Goal: Task Accomplishment & Management: Use online tool/utility

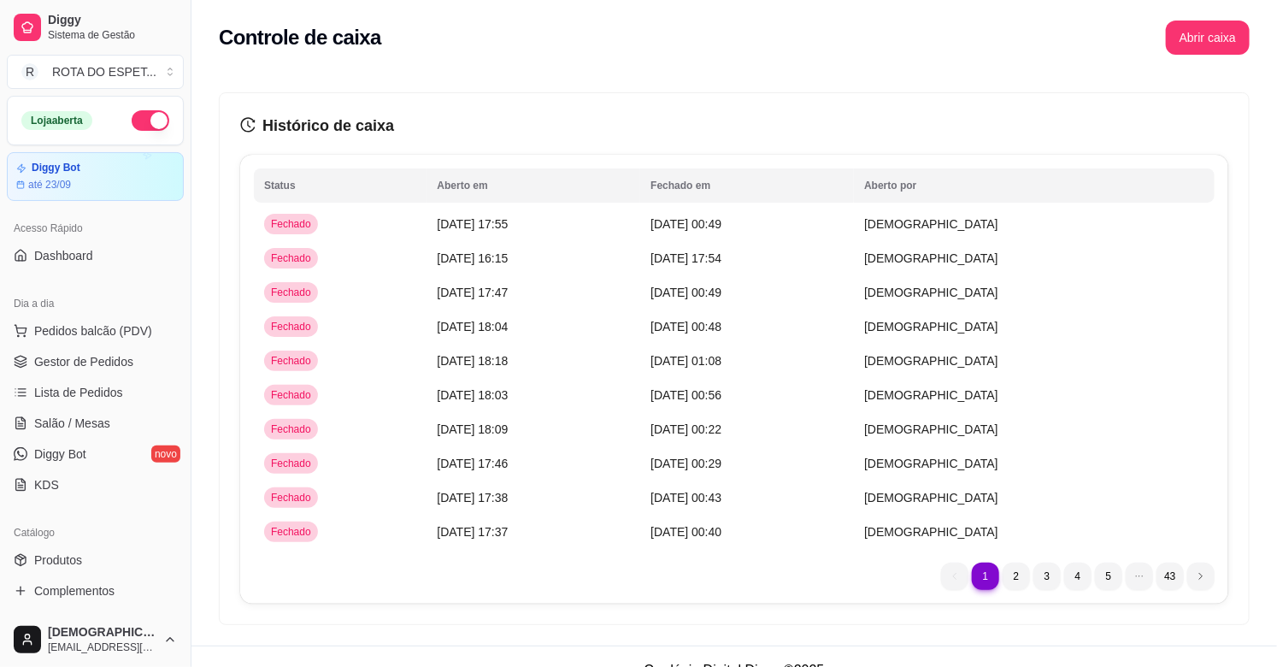
scroll to position [563, 0]
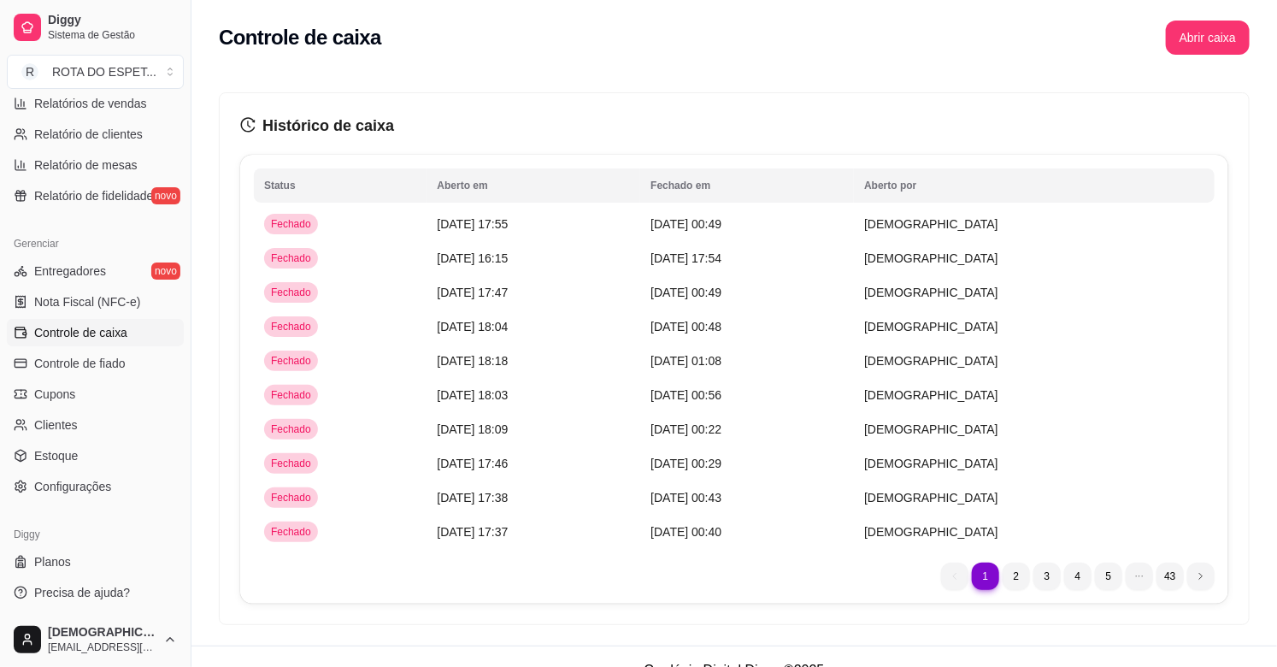
click at [1262, 40] on div "Controle de caixa Abrir caixa" at bounding box center [735, 32] width 1086 height 65
click at [1183, 39] on button "Abrir caixa" at bounding box center [1208, 38] width 84 height 34
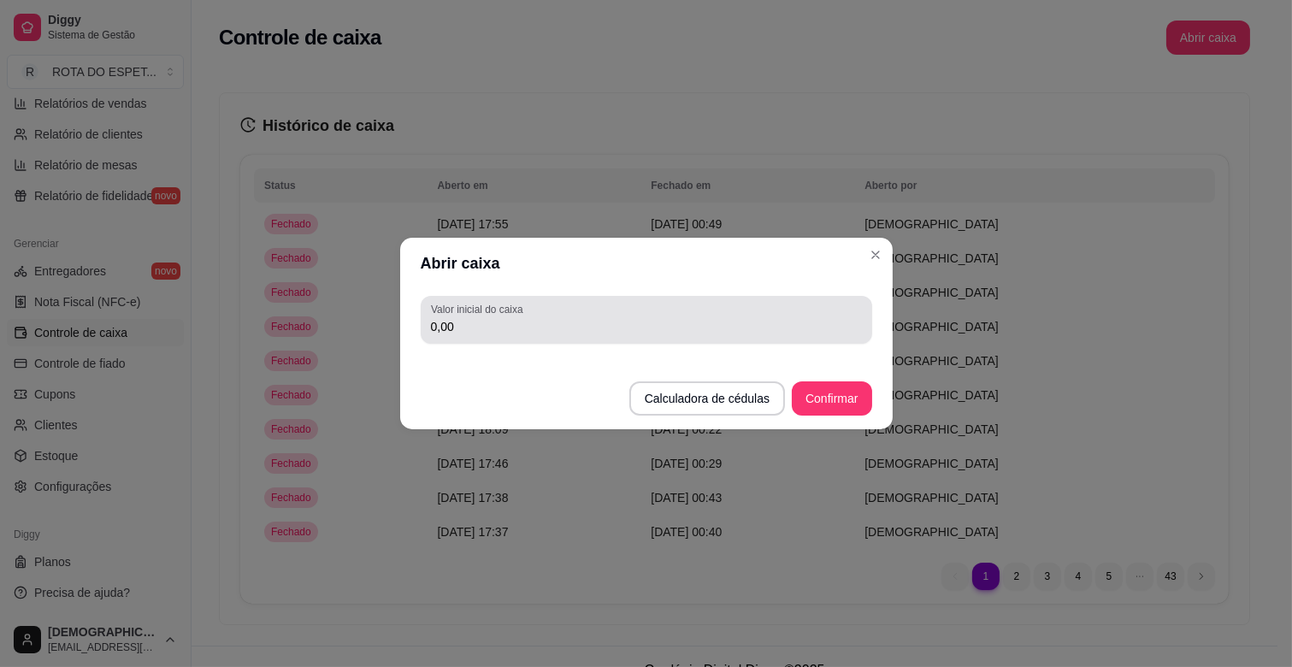
click at [725, 335] on div "0,00" at bounding box center [646, 320] width 431 height 34
click at [728, 335] on div "0,00" at bounding box center [646, 320] width 431 height 34
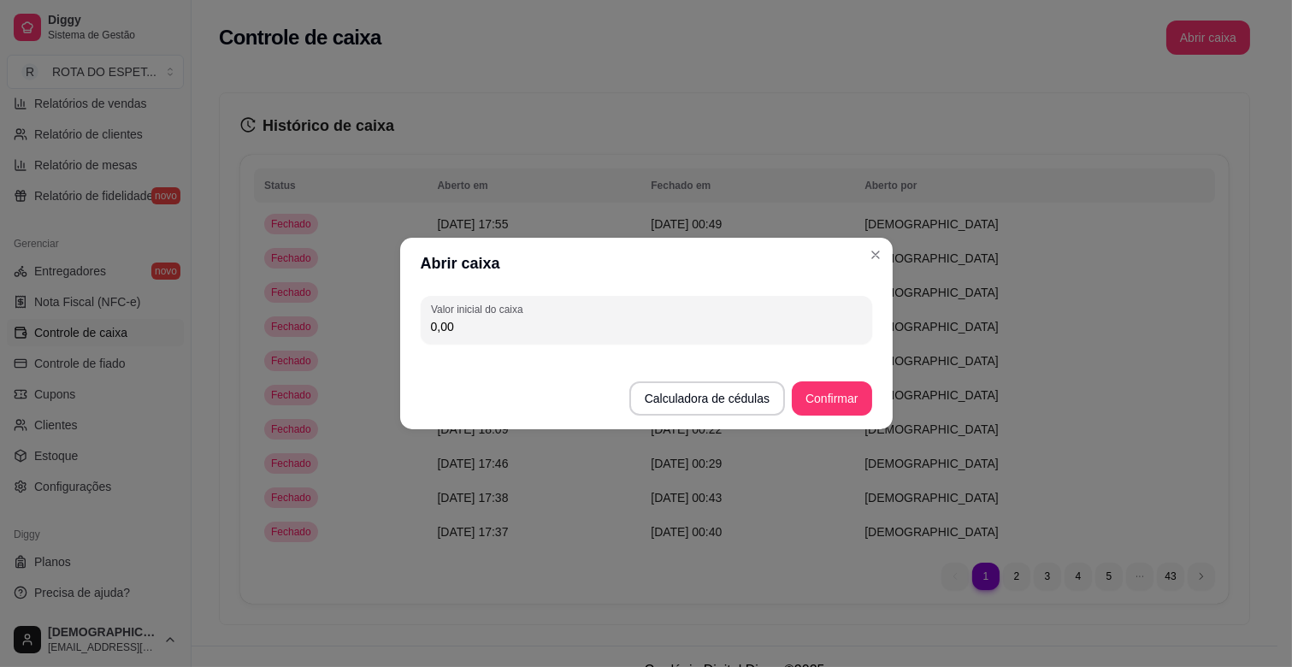
click at [728, 334] on input "0,00" at bounding box center [646, 326] width 431 height 17
type input "200,00"
click at [876, 415] on footer "Calculadora de cédulas Confirmar" at bounding box center [646, 390] width 492 height 79
click at [841, 396] on button "Confirmar" at bounding box center [832, 398] width 80 height 34
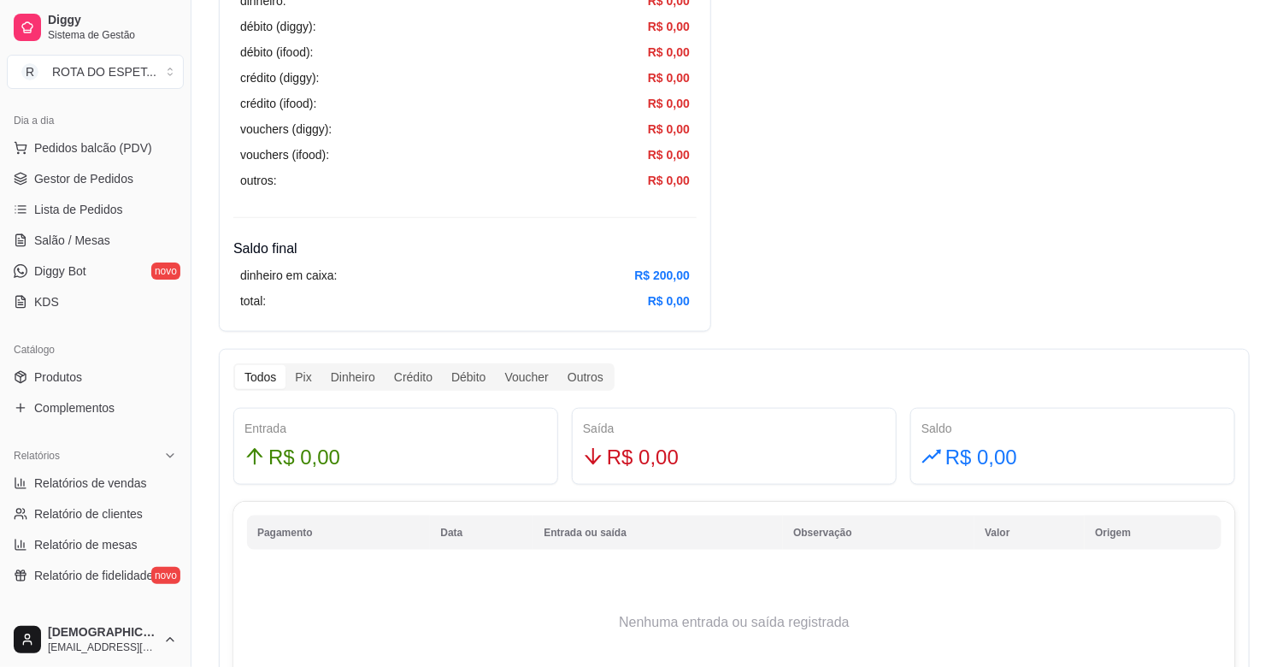
scroll to position [278, 0]
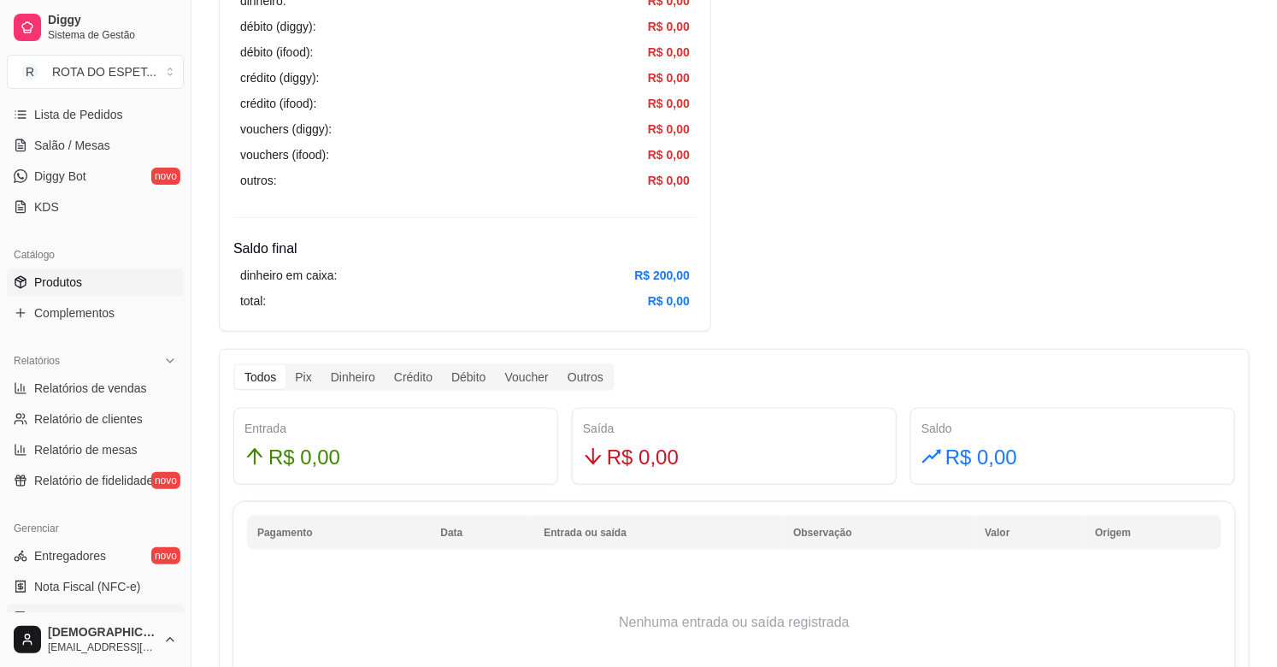
click at [54, 274] on span "Produtos" at bounding box center [58, 282] width 48 height 17
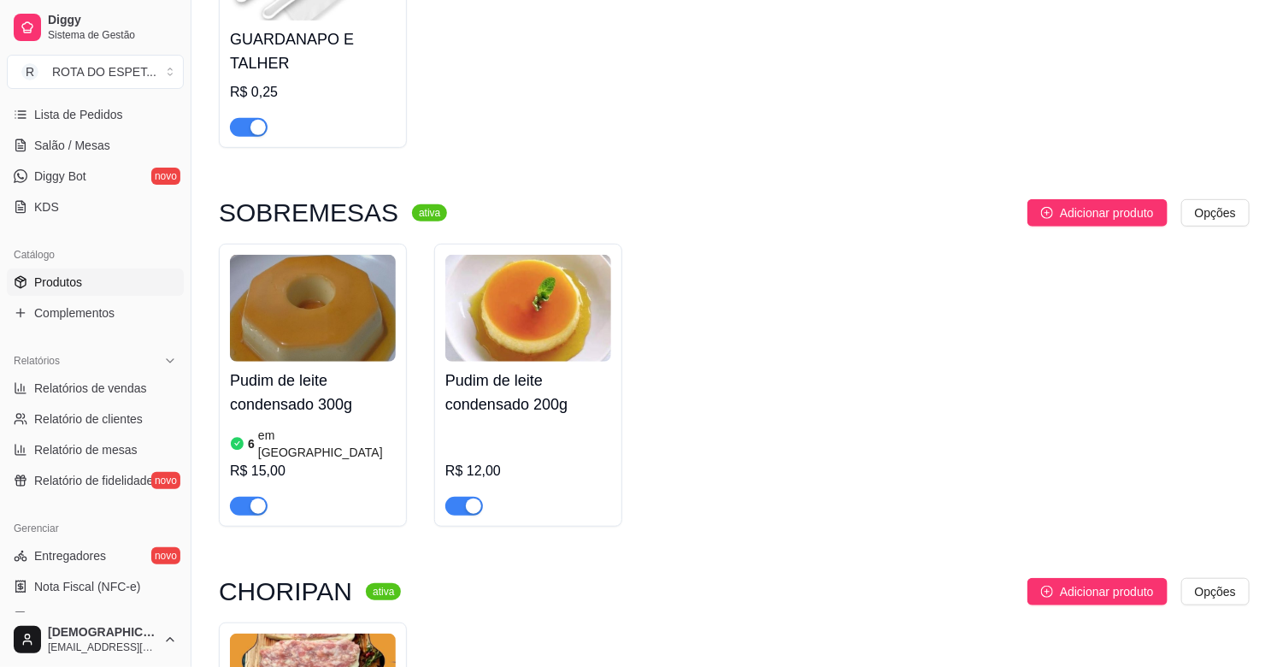
scroll to position [380, 0]
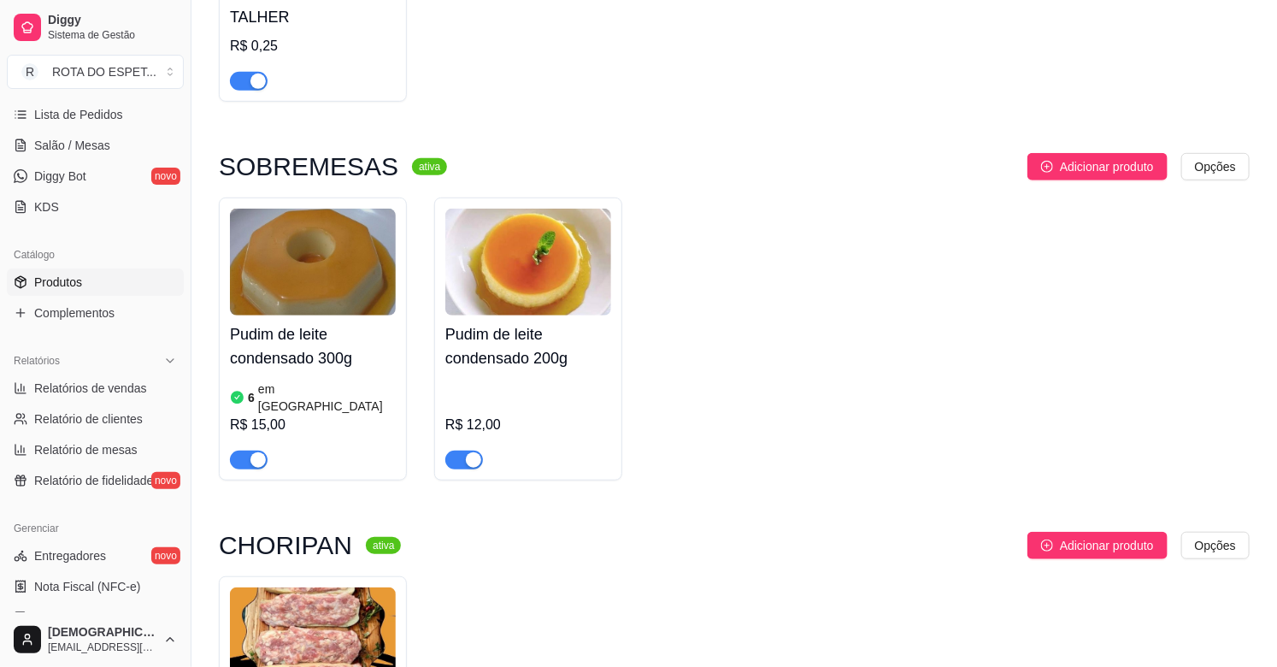
click at [511, 372] on div "Pudim de leite condensado 200g R$ 12,00" at bounding box center [528, 393] width 166 height 154
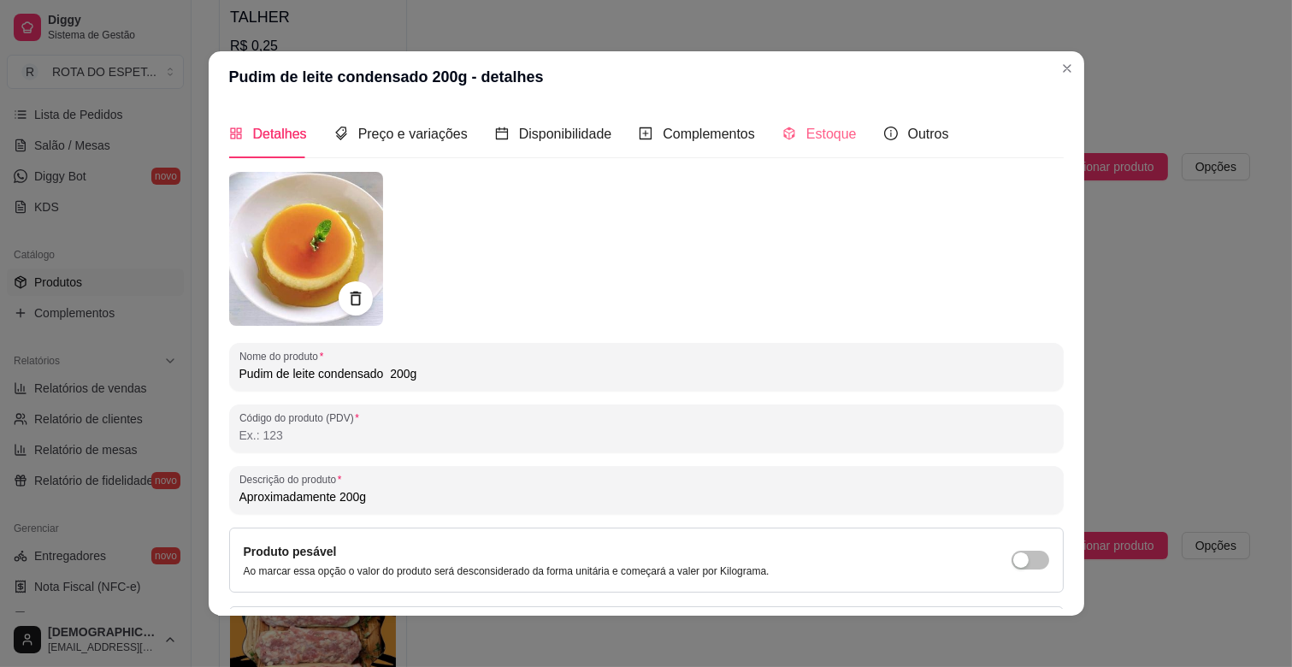
click at [836, 115] on div "Estoque" at bounding box center [819, 133] width 74 height 49
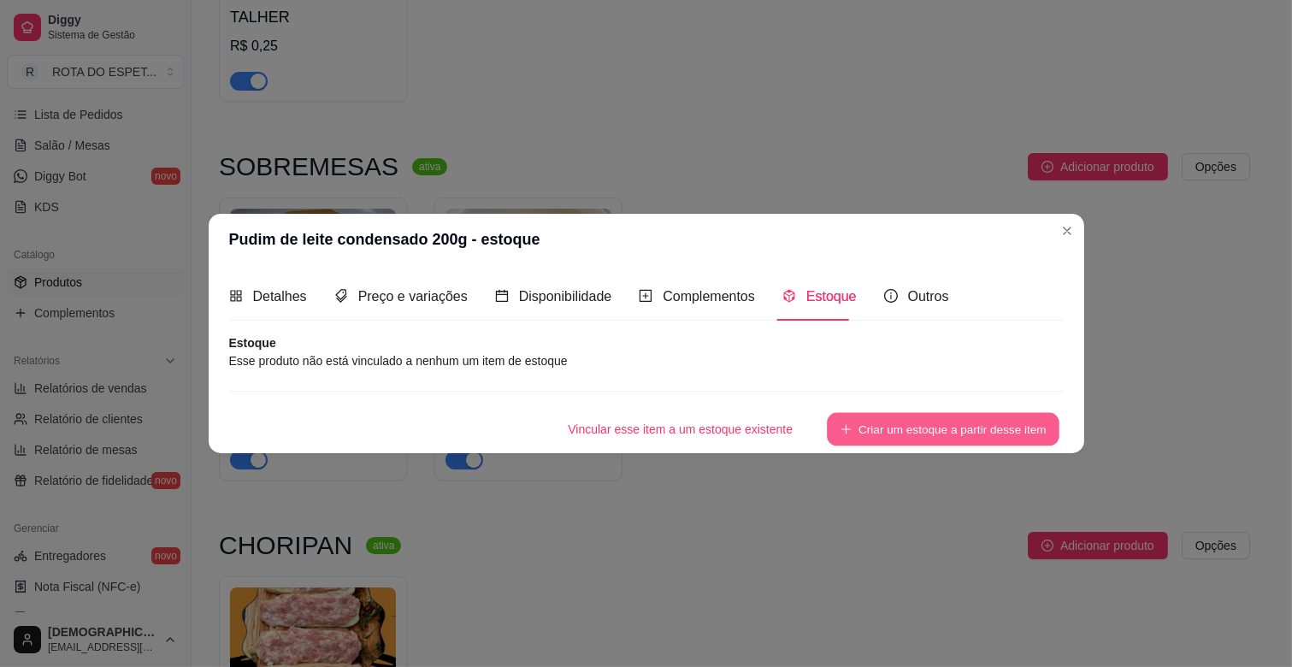
click at [874, 430] on button "Criar um estoque a partir desse item" at bounding box center [943, 429] width 233 height 33
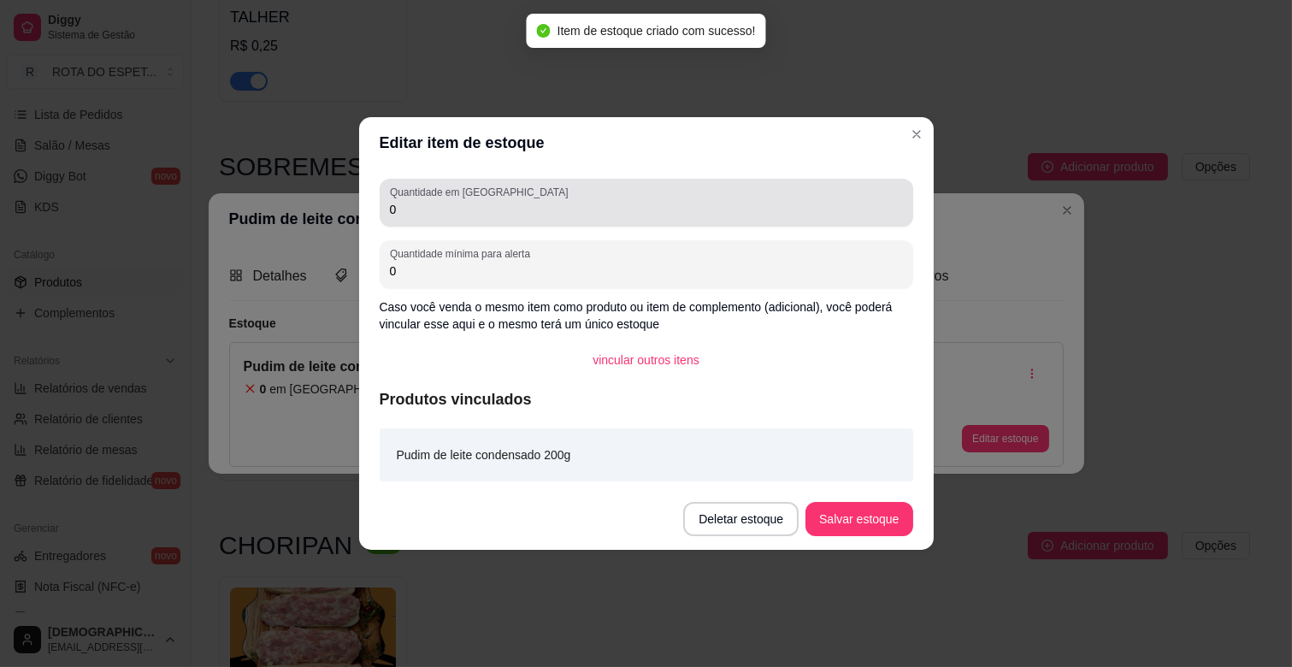
click at [485, 217] on input "0" at bounding box center [646, 209] width 513 height 17
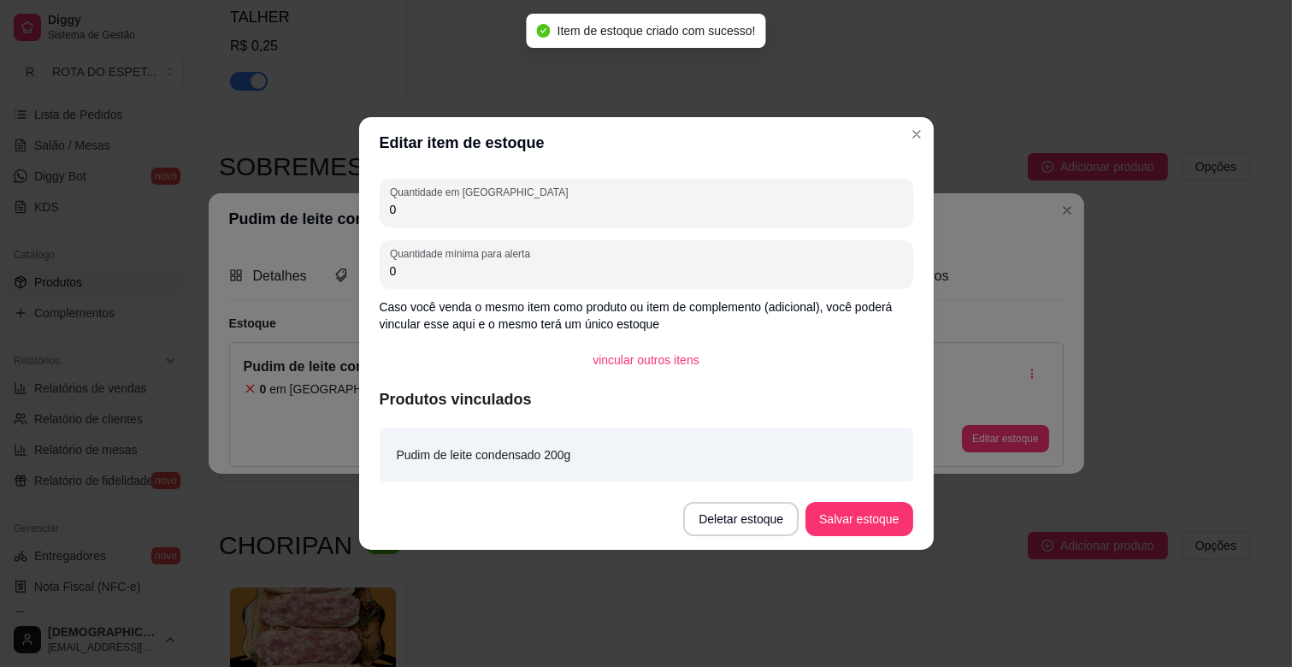
click at [485, 217] on input "0" at bounding box center [646, 209] width 513 height 17
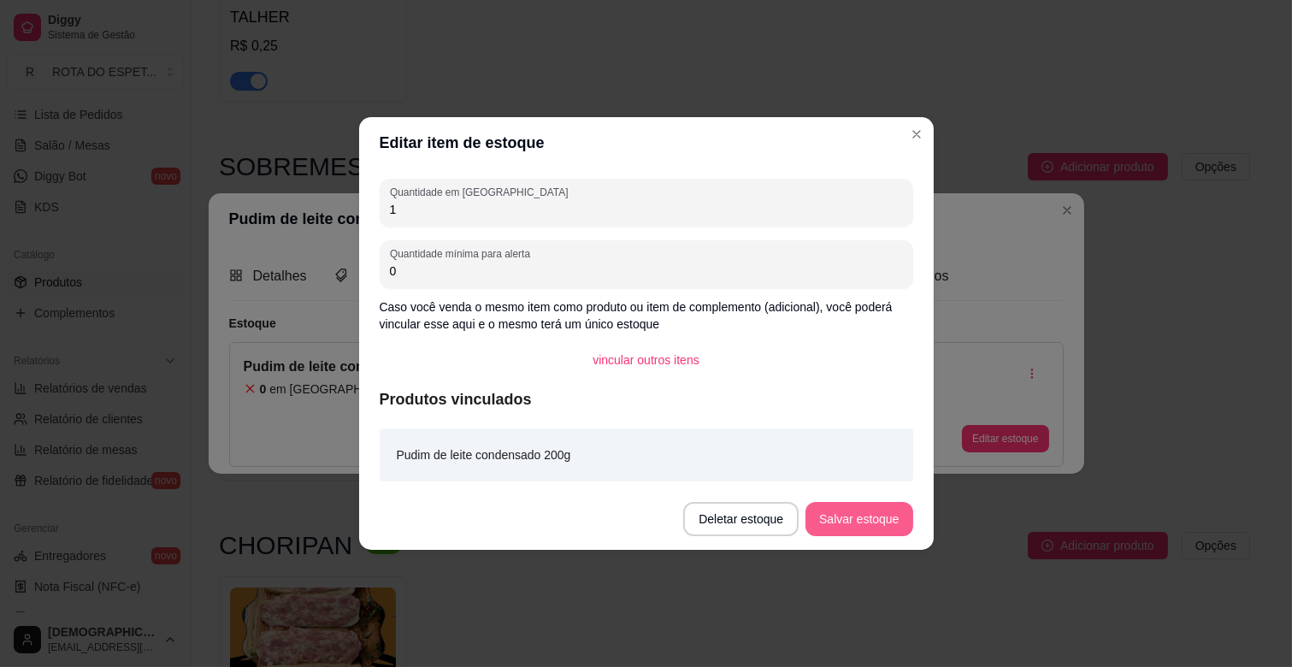
type input "1"
click at [845, 518] on button "Salvar estoque" at bounding box center [858, 519] width 107 height 34
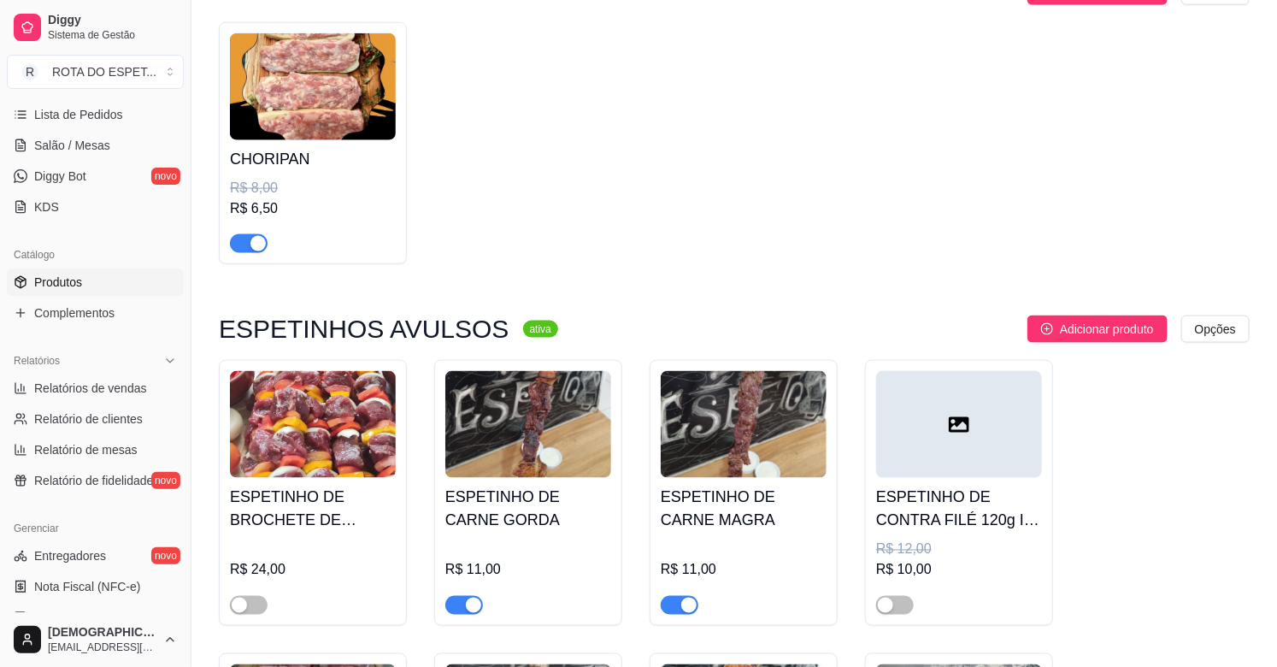
scroll to position [950, 0]
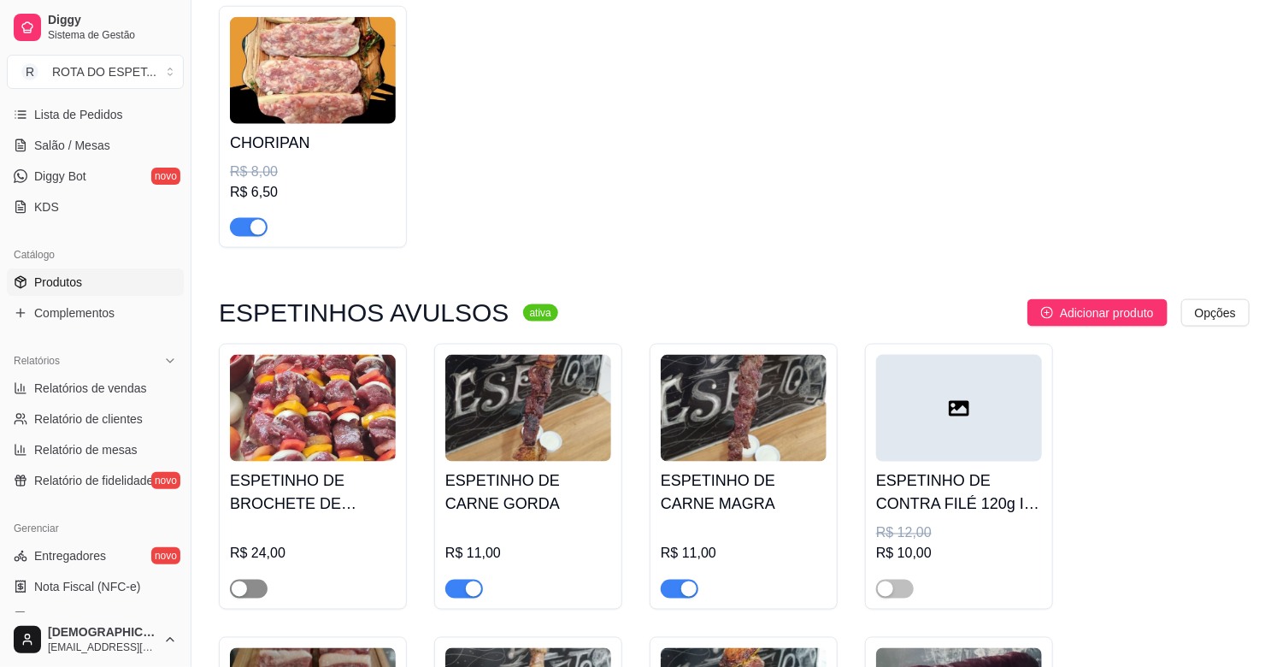
click at [263, 580] on span "button" at bounding box center [249, 589] width 38 height 19
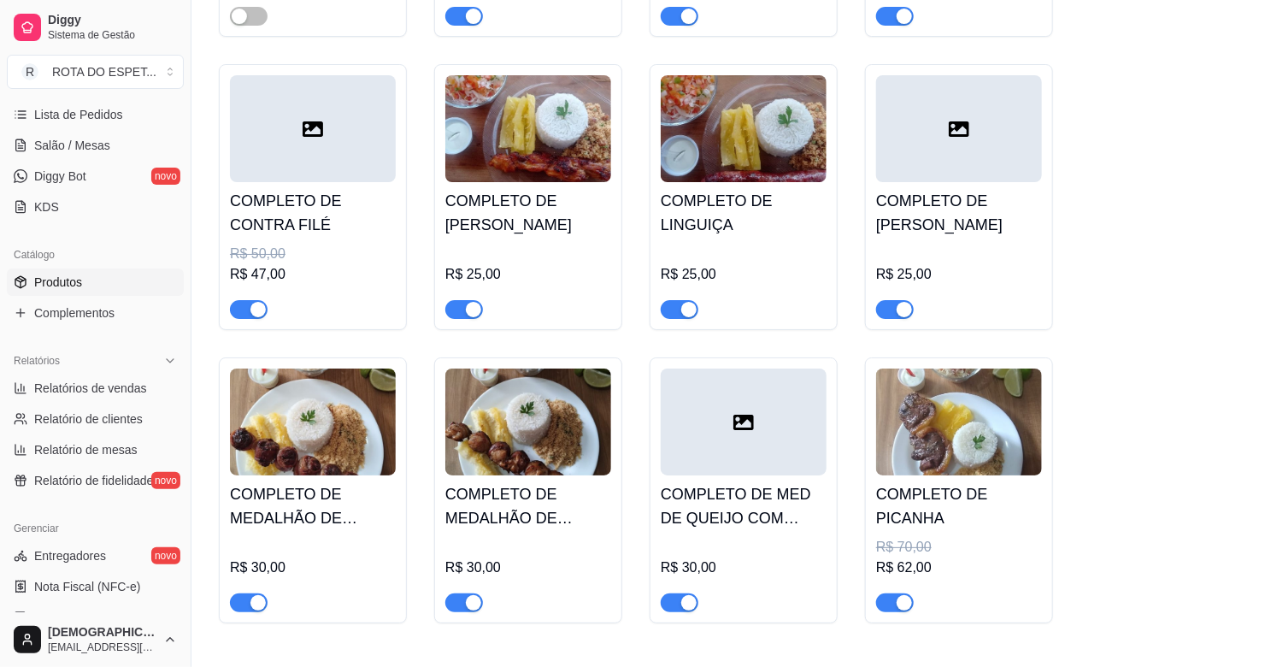
scroll to position [2469, 0]
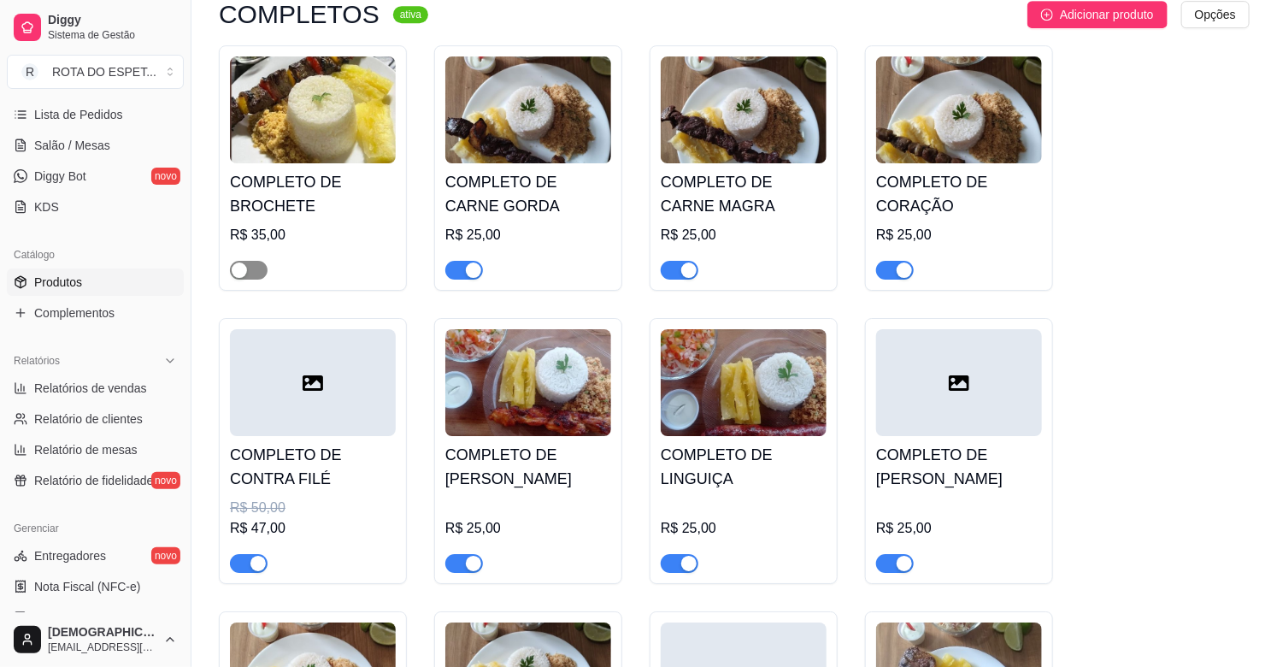
click at [261, 262] on span "button" at bounding box center [249, 270] width 38 height 19
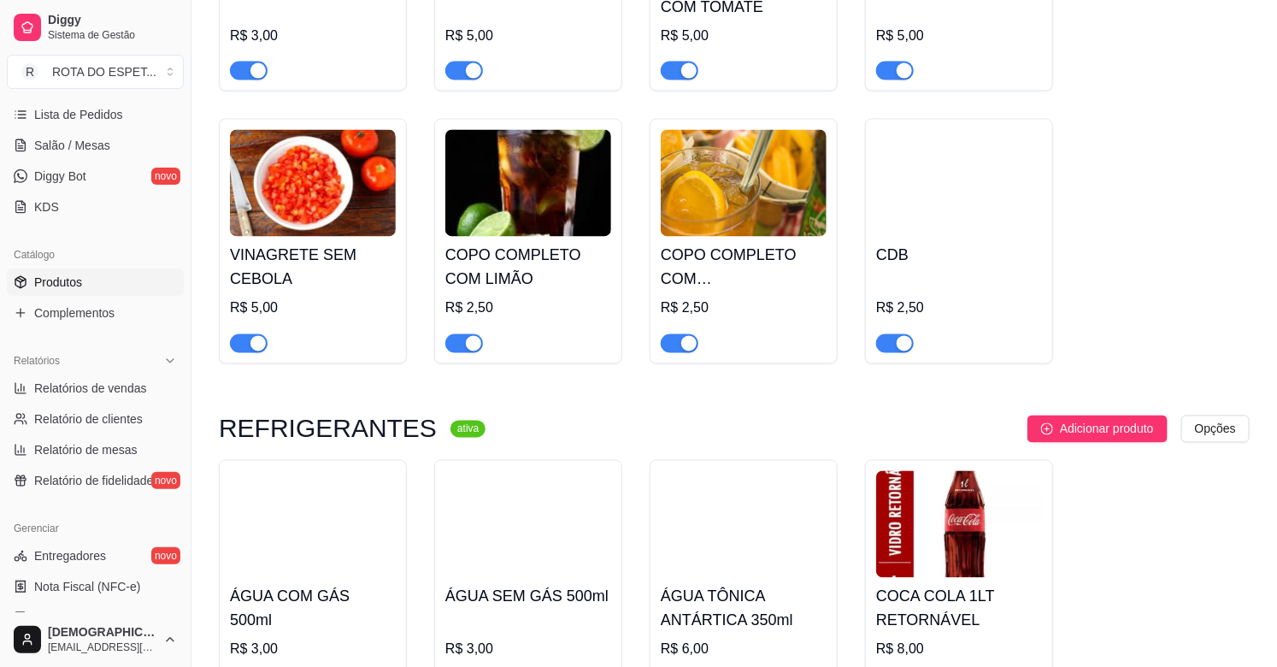
scroll to position [4370, 0]
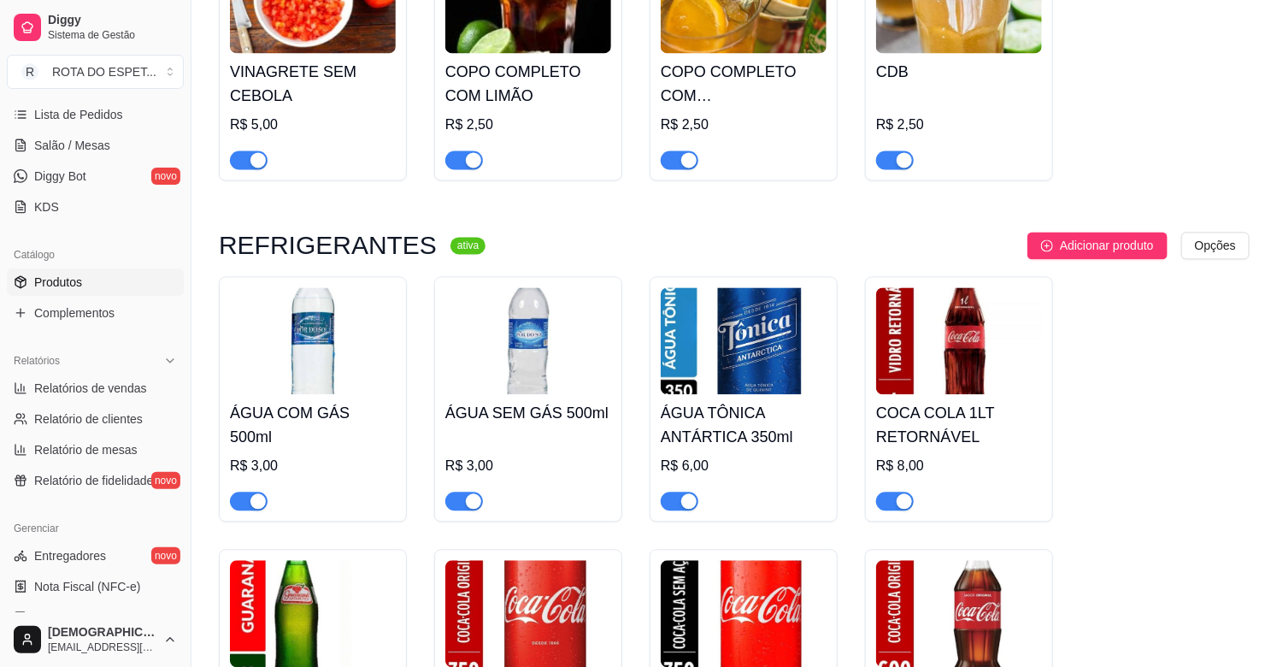
click at [898, 115] on div "R$ 2,50" at bounding box center [959, 125] width 166 height 21
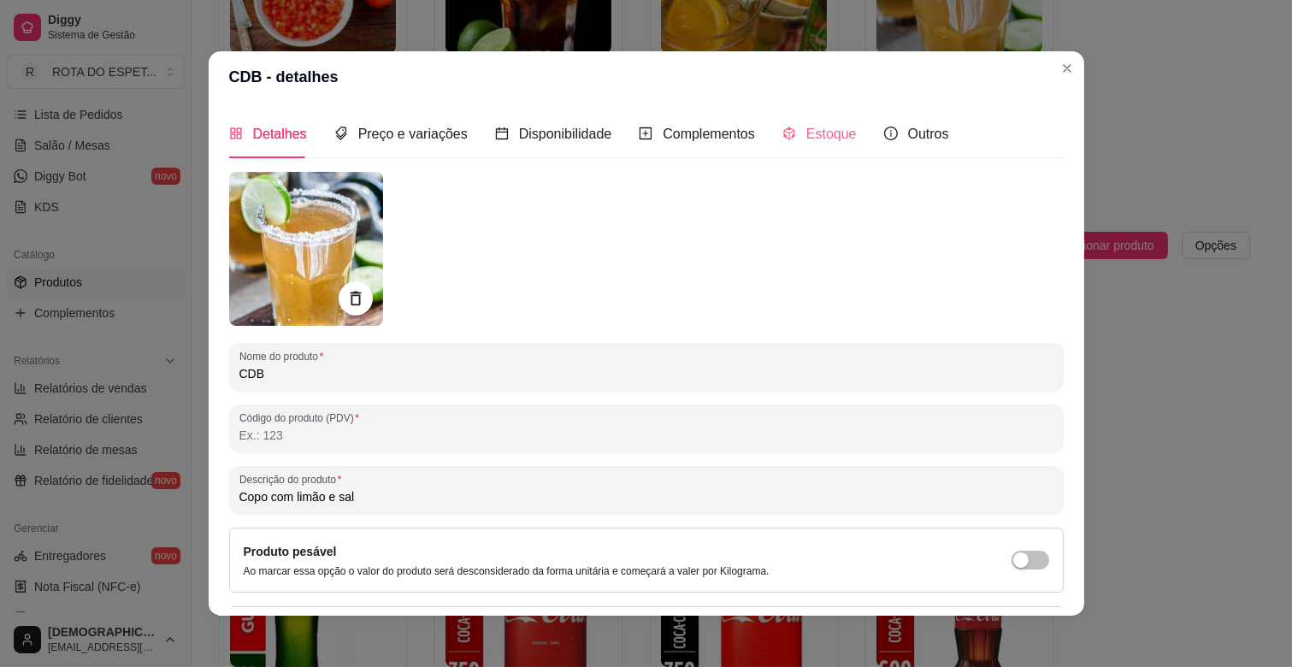
click at [809, 151] on div "Estoque" at bounding box center [819, 133] width 74 height 49
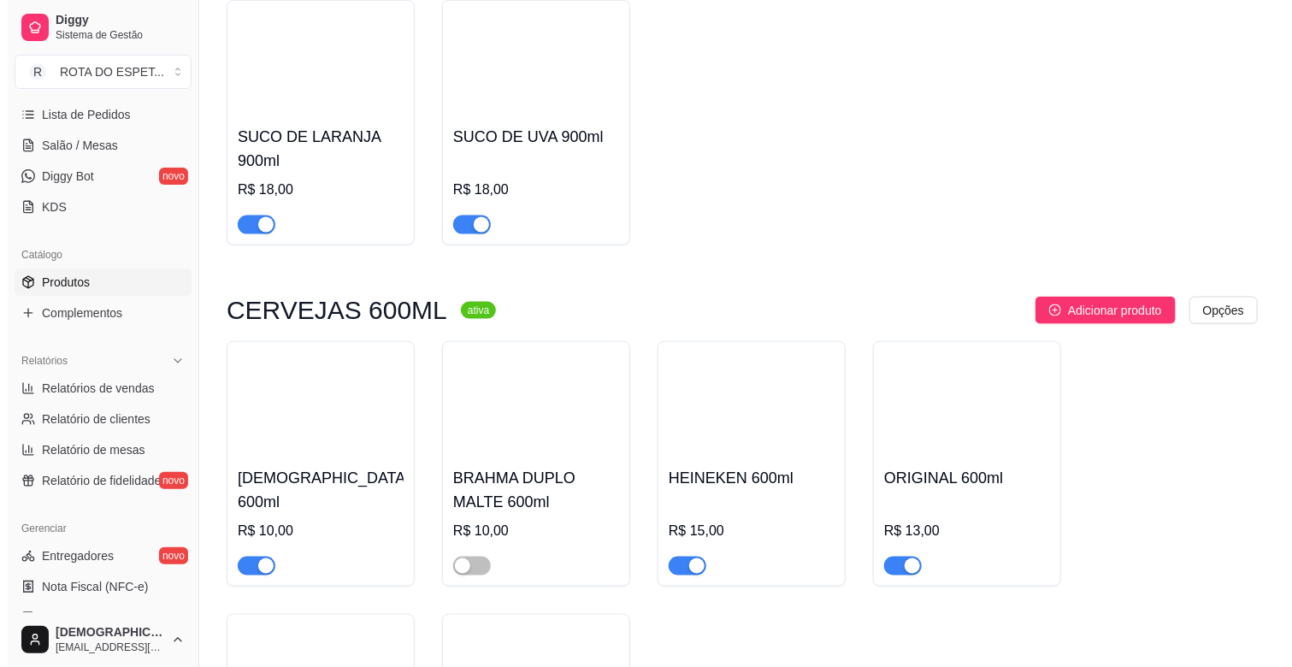
scroll to position [6935, 0]
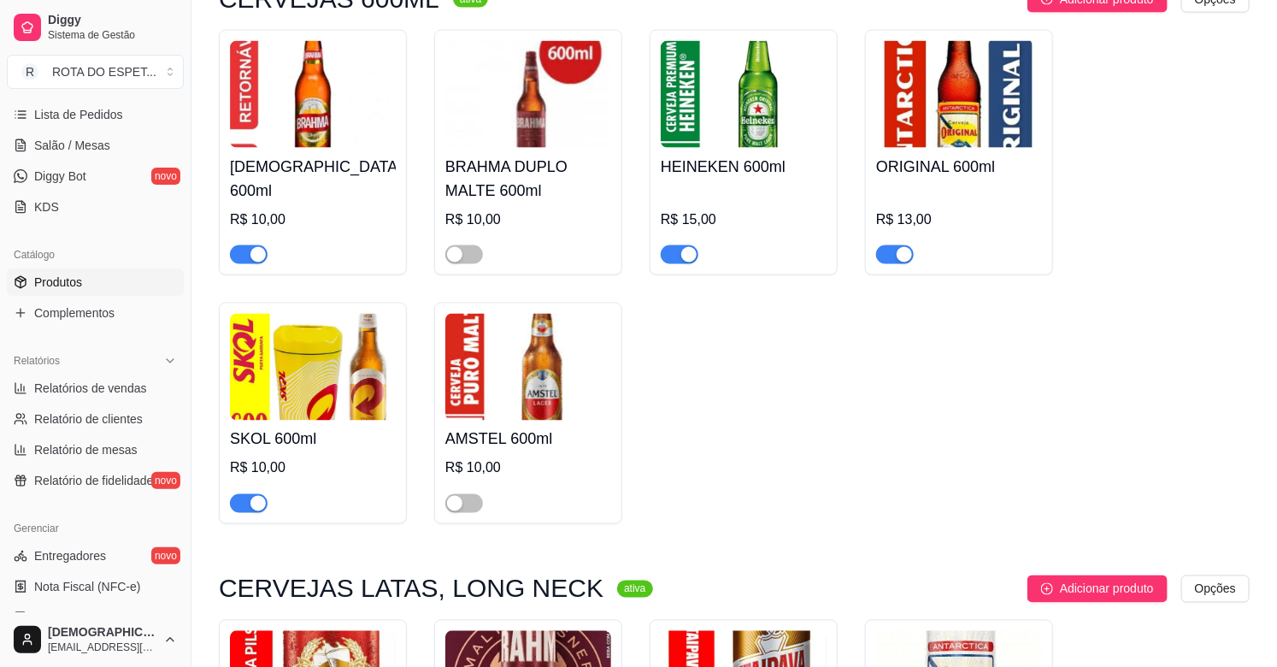
drag, startPoint x: 560, startPoint y: 175, endPoint x: 536, endPoint y: 209, distance: 41.0
click at [536, 209] on div "BRAHMA DUPLO MALTE 600ml R$ 10,00" at bounding box center [528, 206] width 166 height 116
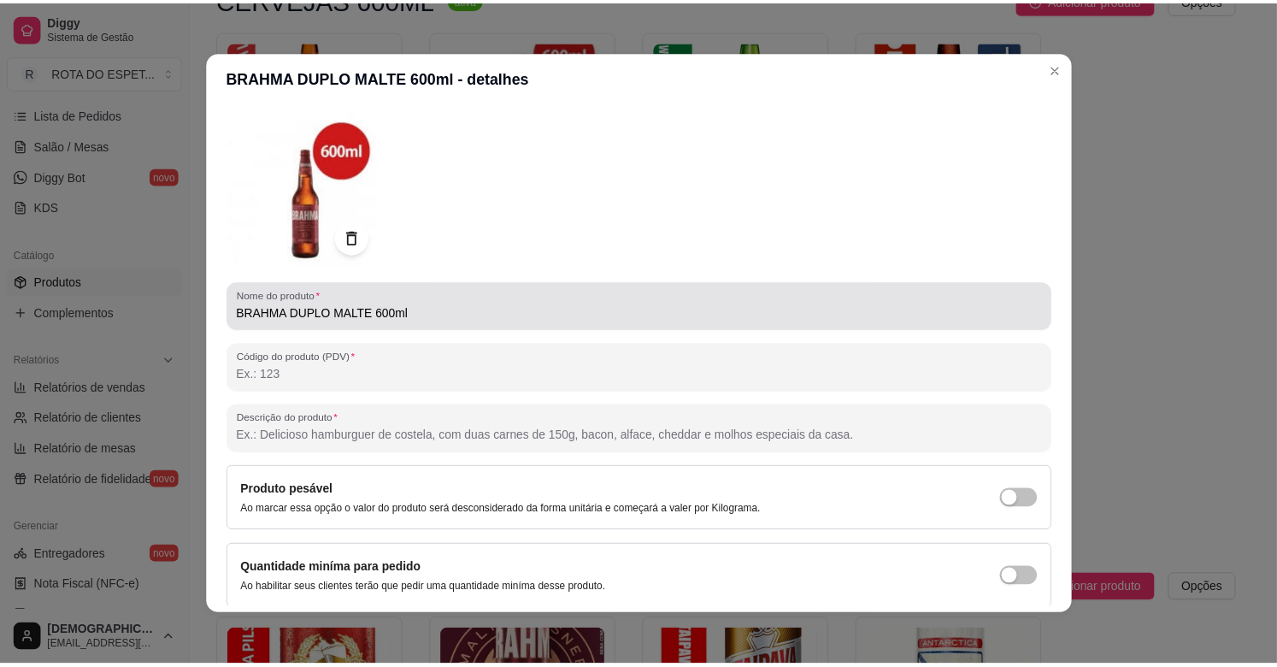
scroll to position [124, 0]
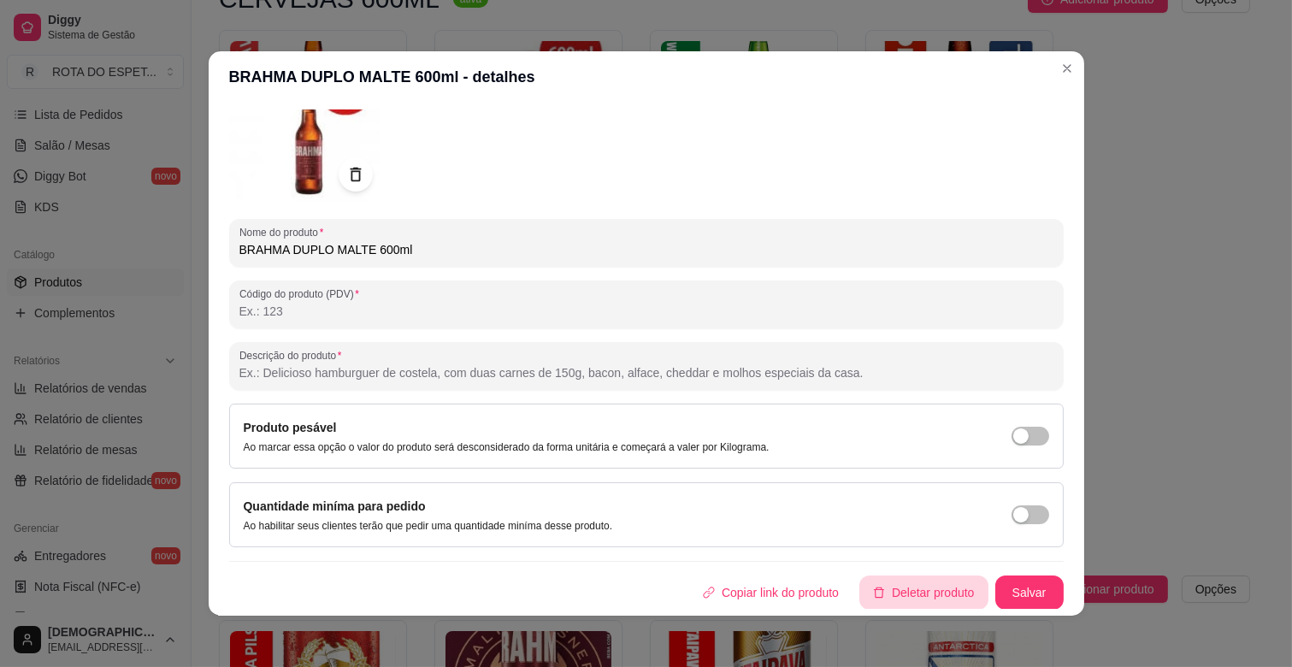
click at [896, 583] on button "Deletar produto" at bounding box center [923, 592] width 129 height 34
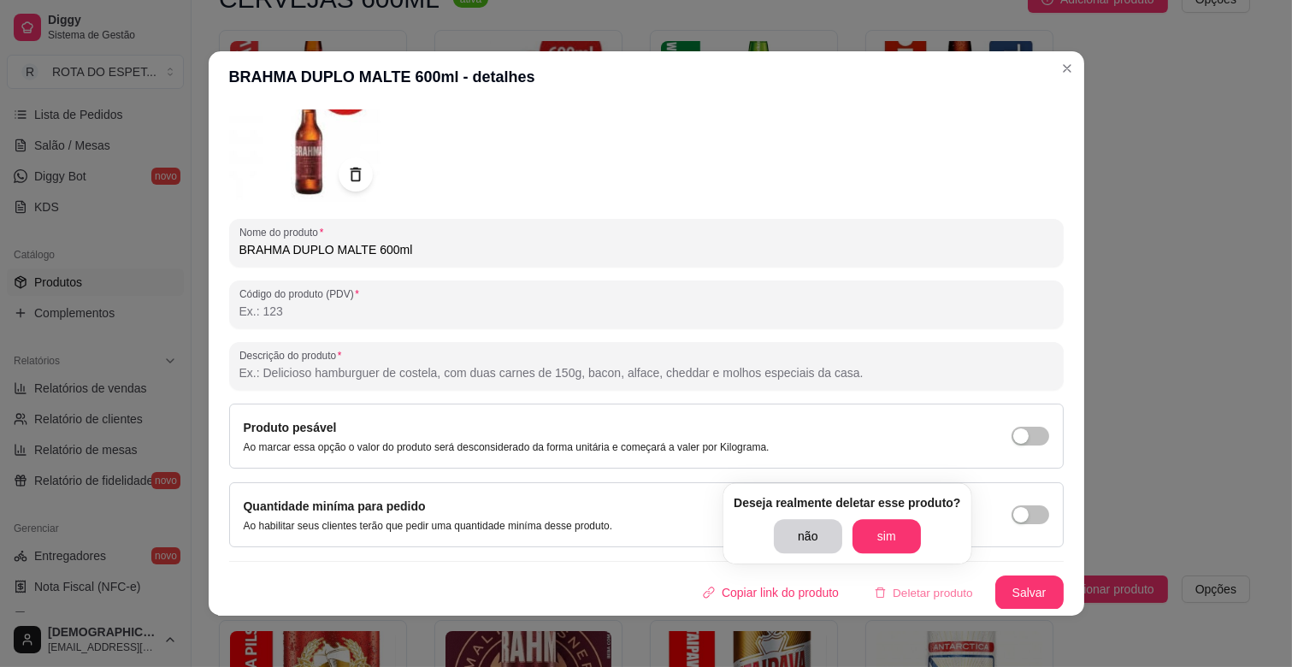
click at [882, 533] on button "sim" at bounding box center [886, 536] width 68 height 34
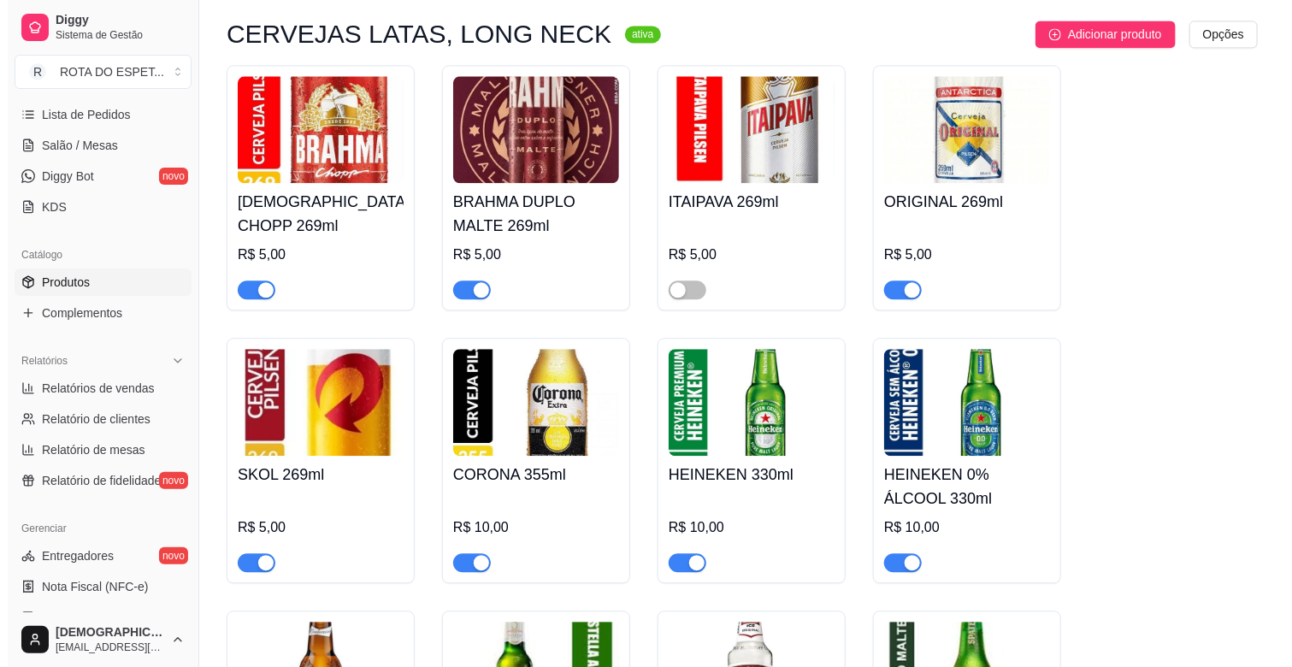
scroll to position [7505, 0]
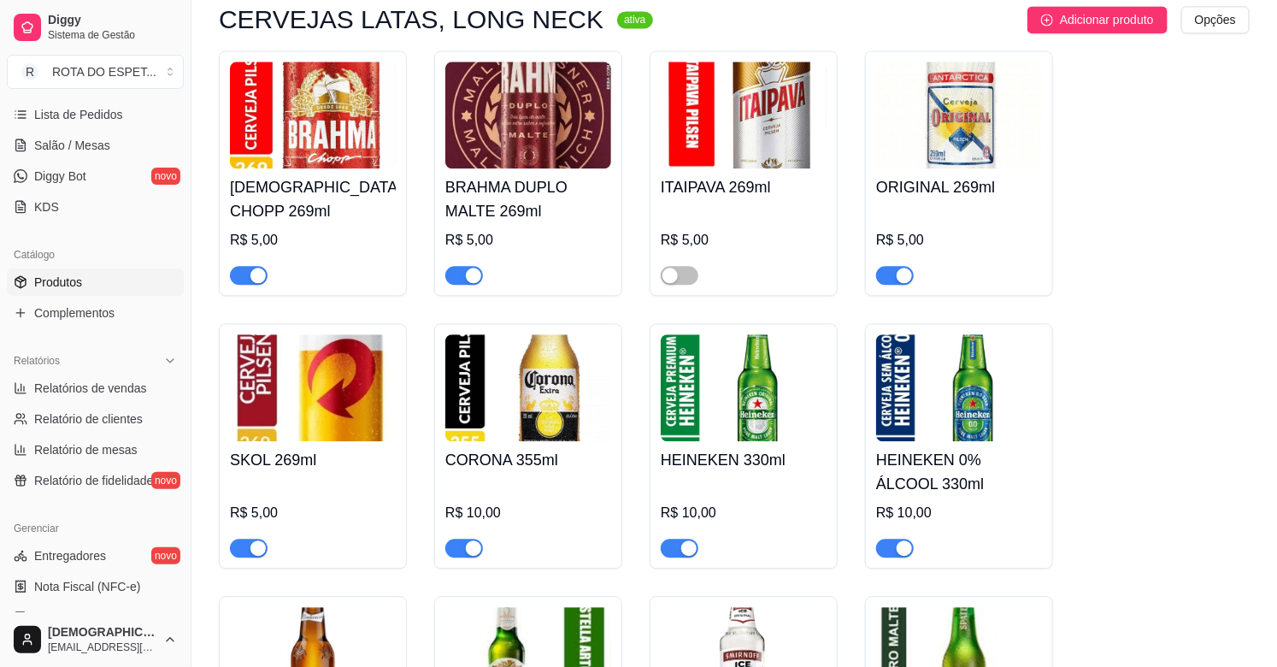
click at [763, 206] on div "R$ 5,00" at bounding box center [744, 245] width 166 height 79
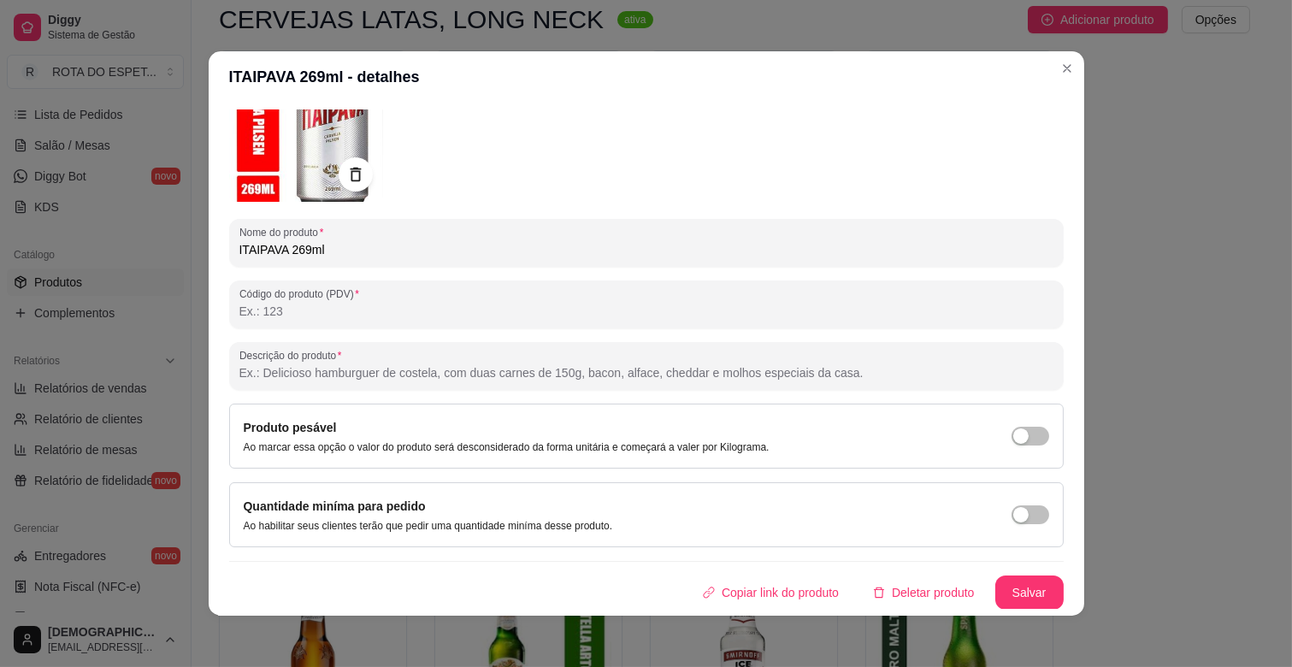
scroll to position [3, 0]
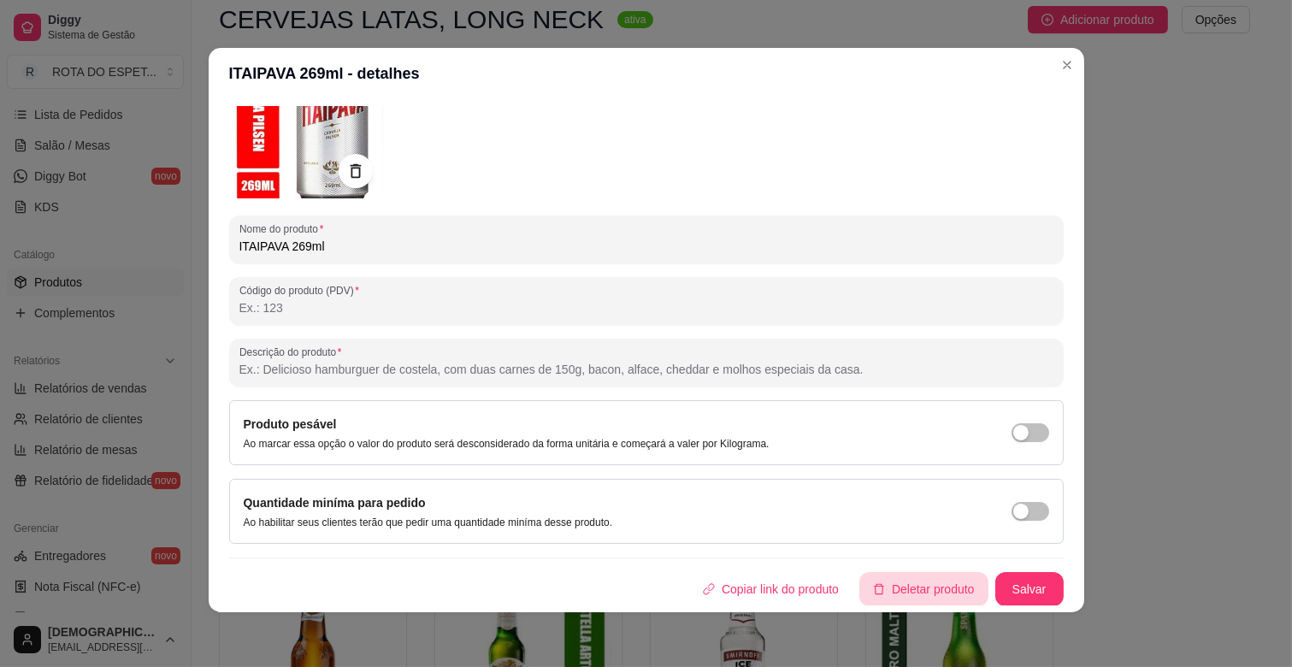
click at [920, 595] on button "Deletar produto" at bounding box center [923, 589] width 129 height 34
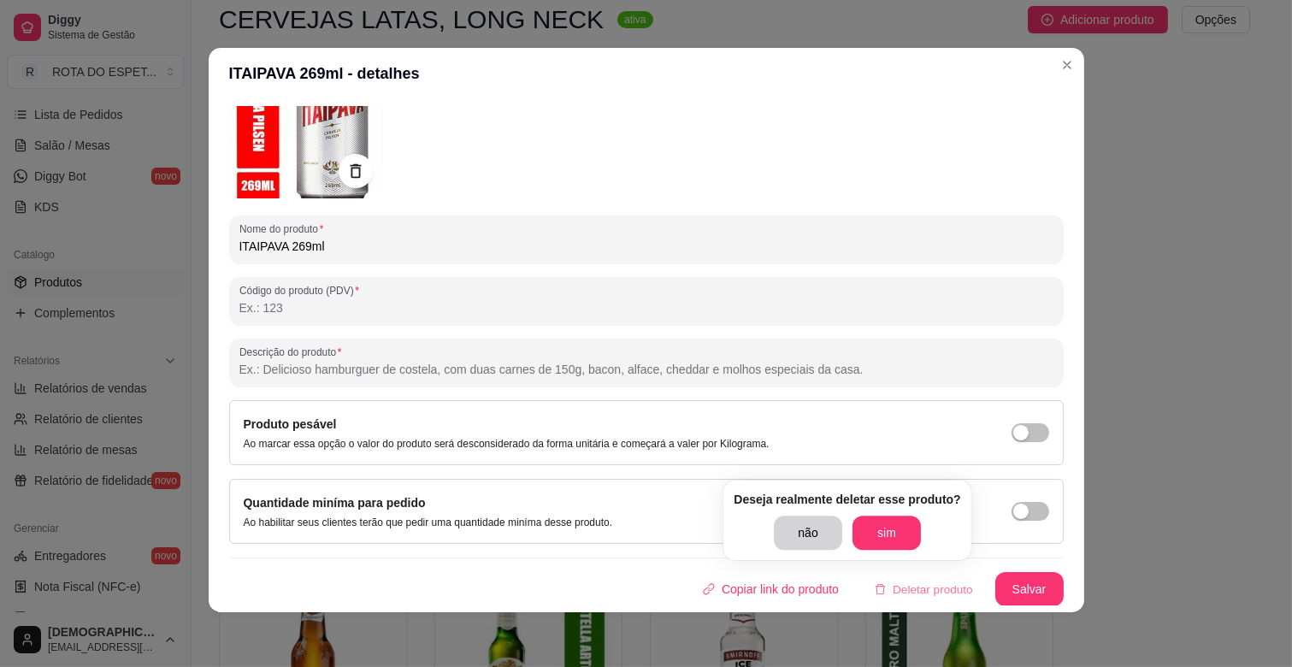
click at [896, 546] on button "sim" at bounding box center [886, 533] width 68 height 34
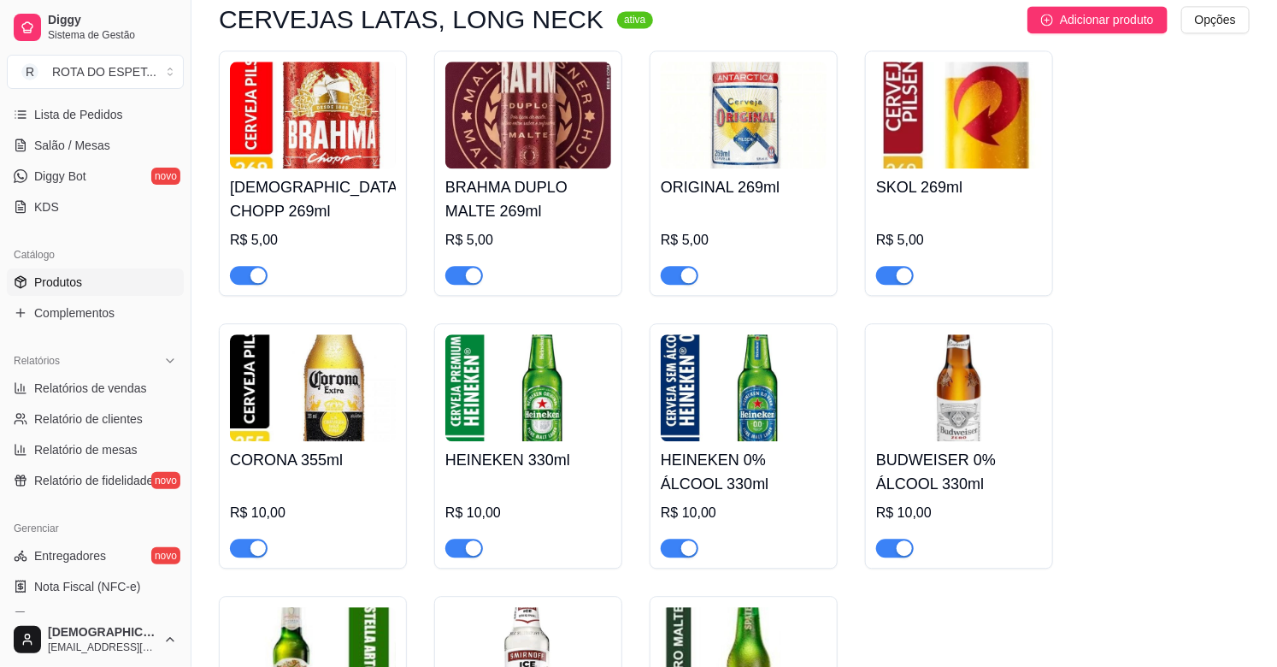
click at [964, 470] on h4 "BUDWEISER 0% ÁLCOOL 330ml" at bounding box center [959, 472] width 166 height 48
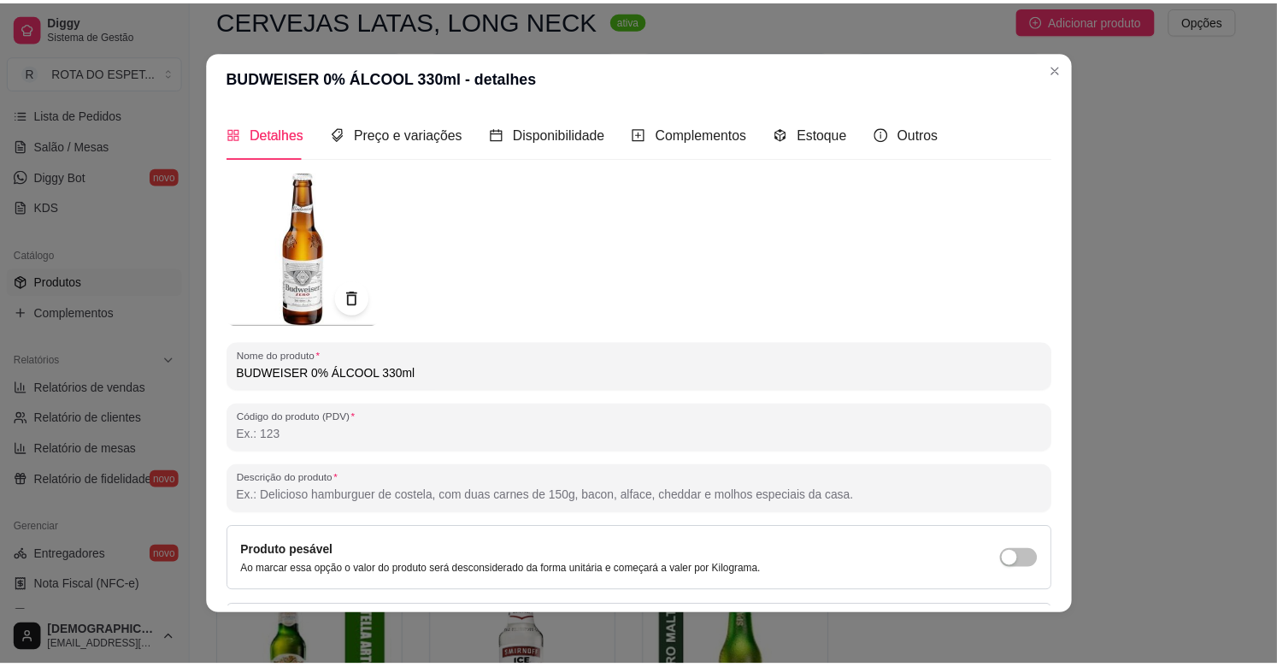
scroll to position [124, 0]
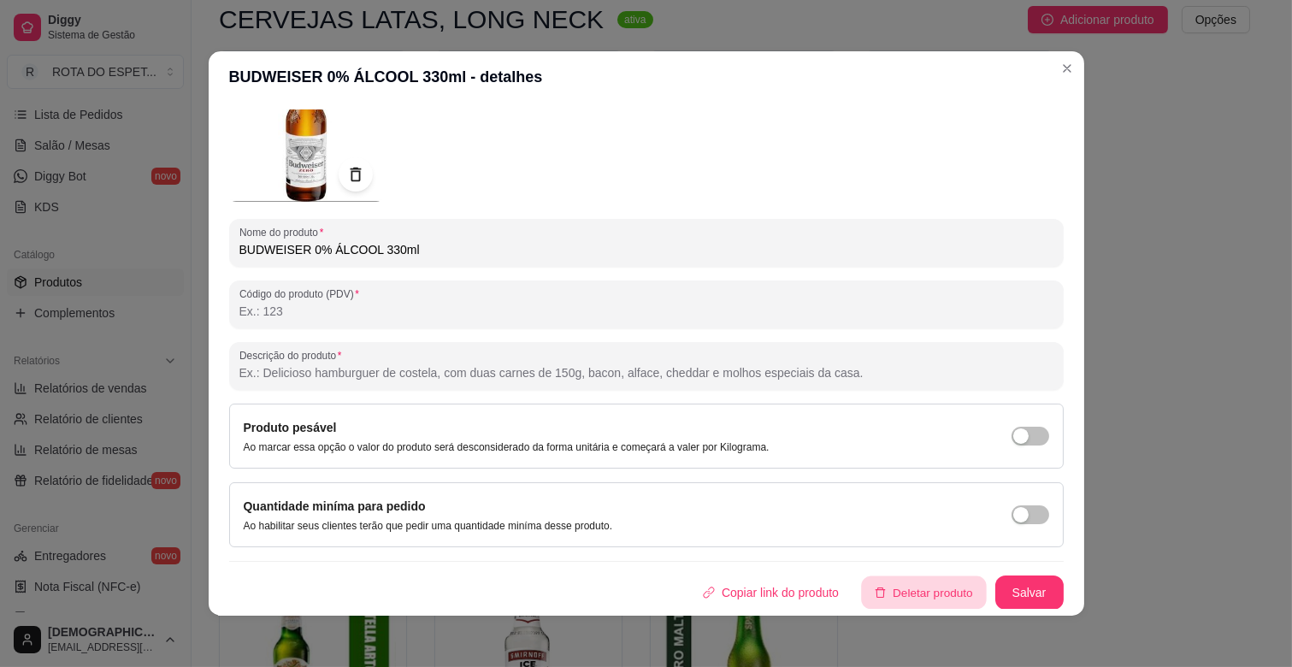
click at [913, 596] on button "Deletar produto" at bounding box center [923, 592] width 125 height 33
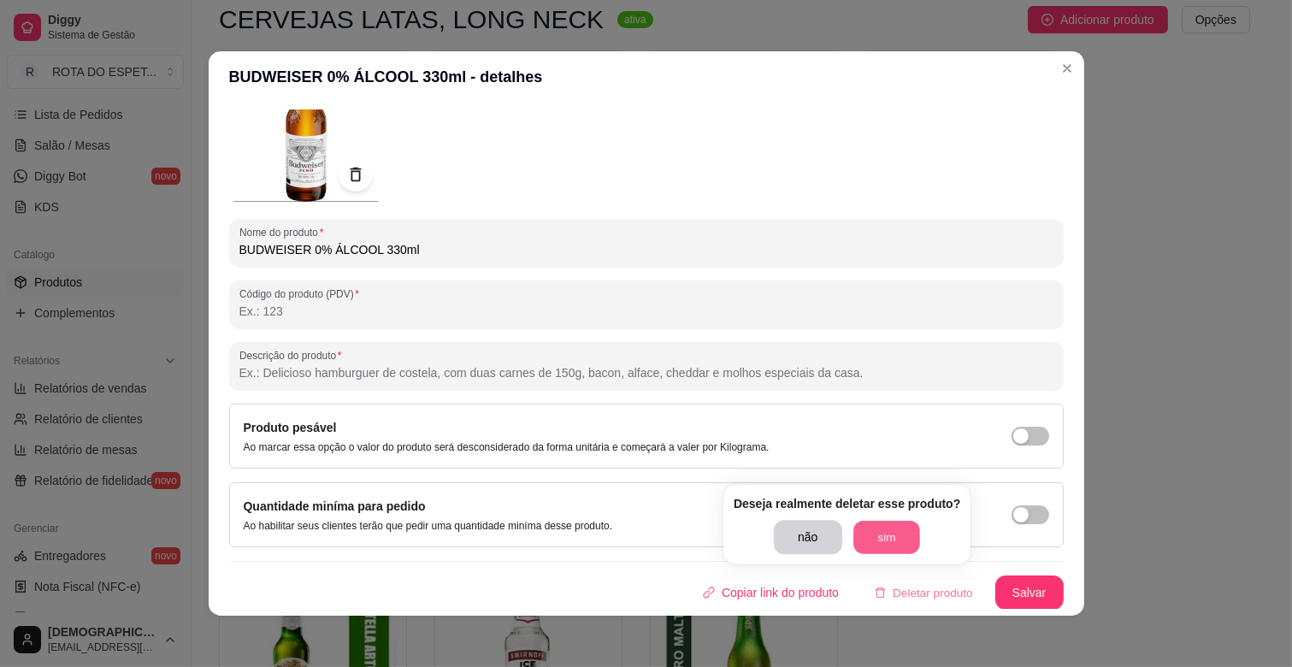
click at [877, 533] on button "sim" at bounding box center [886, 537] width 67 height 33
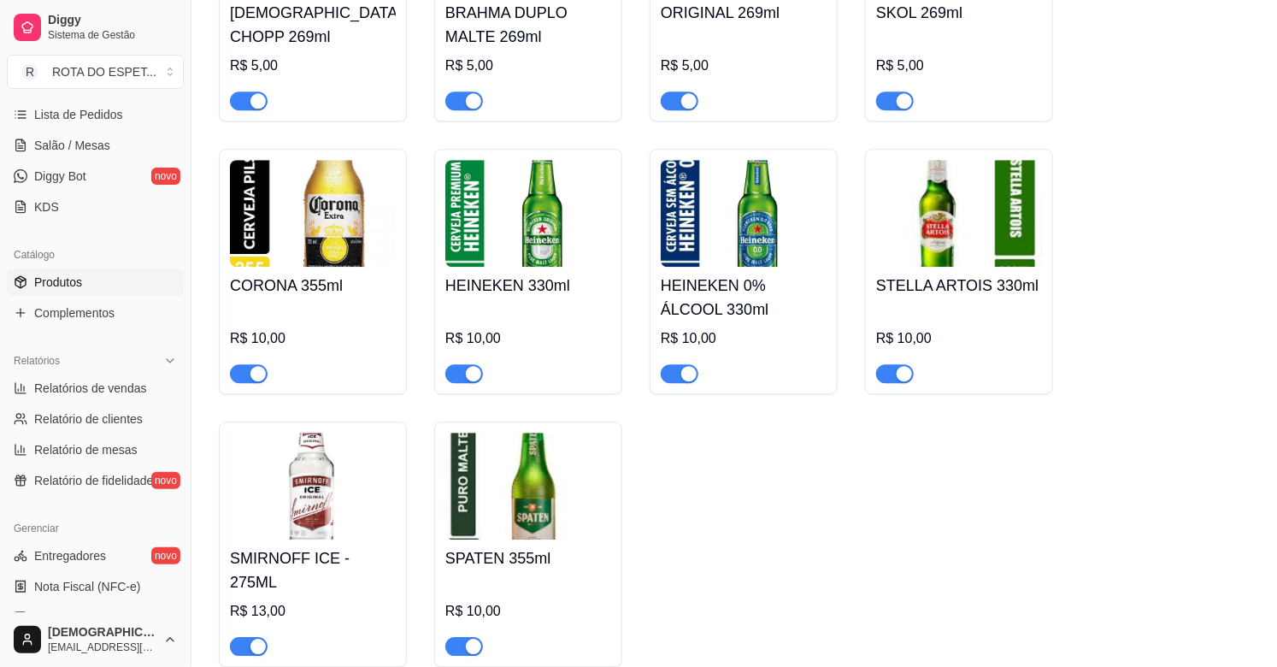
scroll to position [7695, 0]
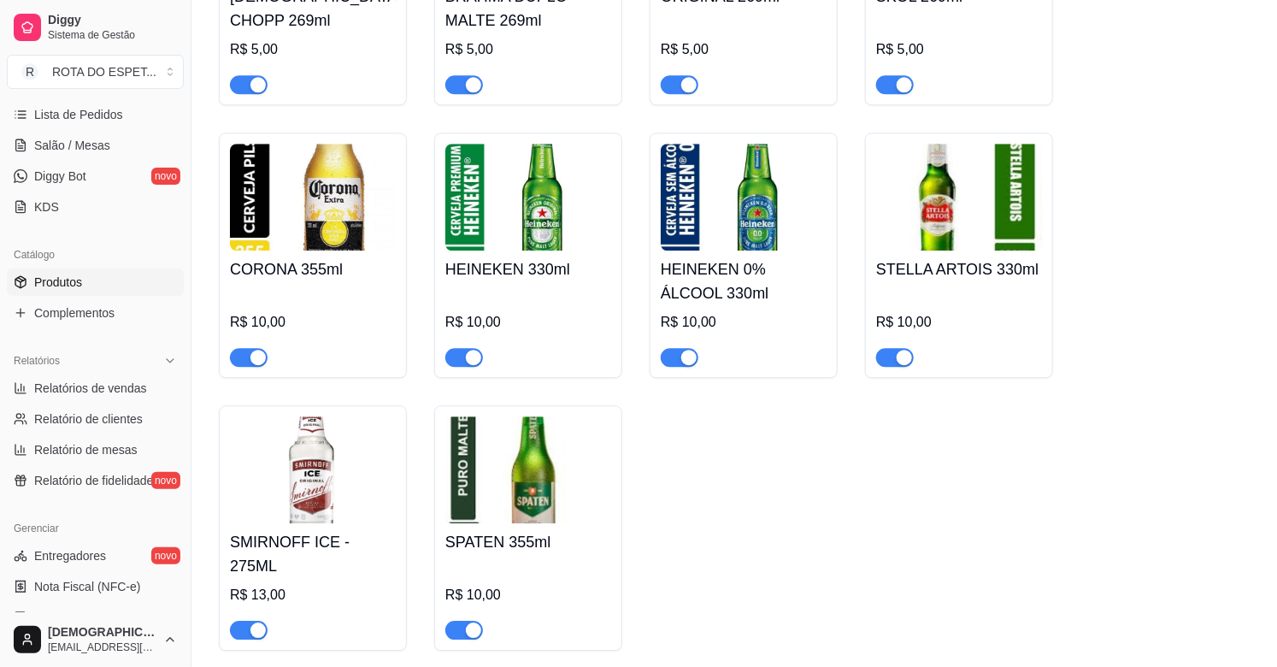
click at [505, 530] on h4 "SPATEN 355ml" at bounding box center [528, 542] width 166 height 24
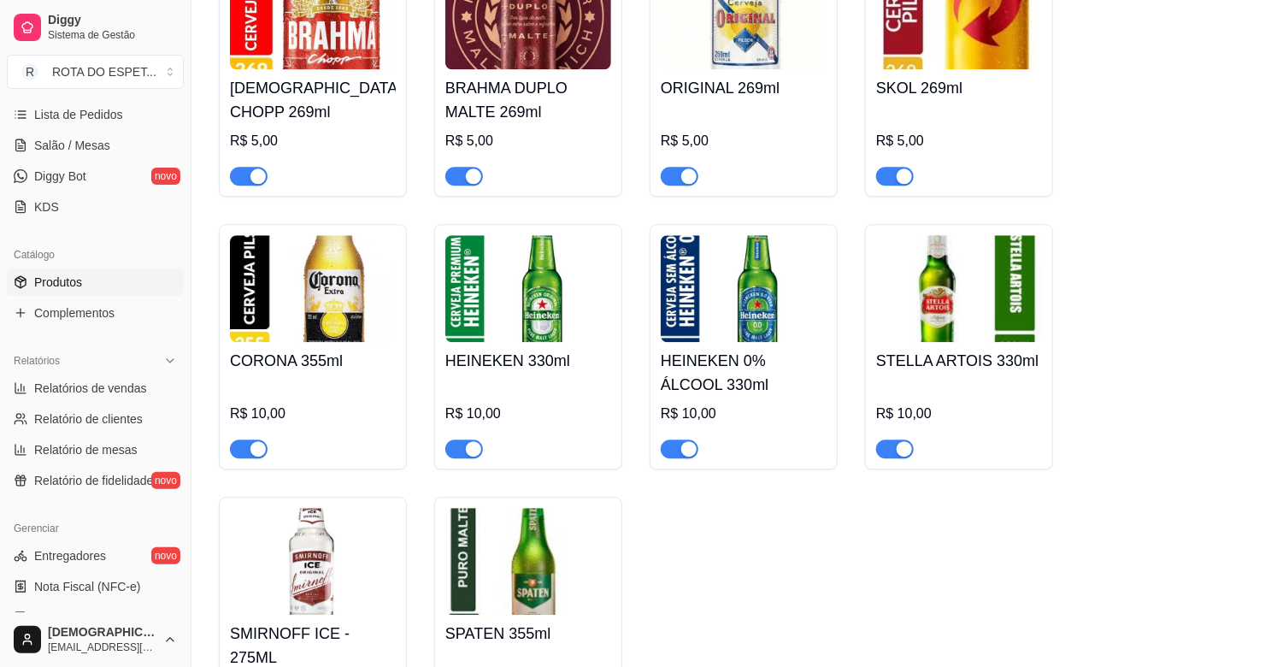
scroll to position [7599, 0]
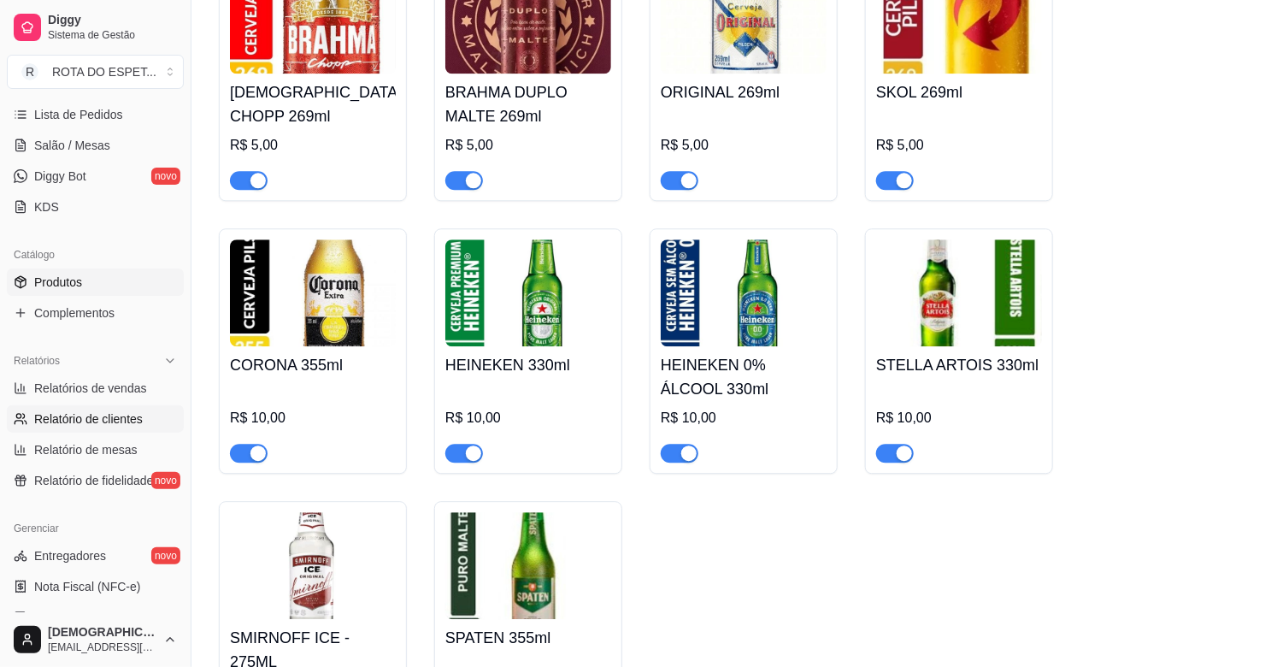
click at [97, 416] on span "Relatório de clientes" at bounding box center [88, 418] width 109 height 17
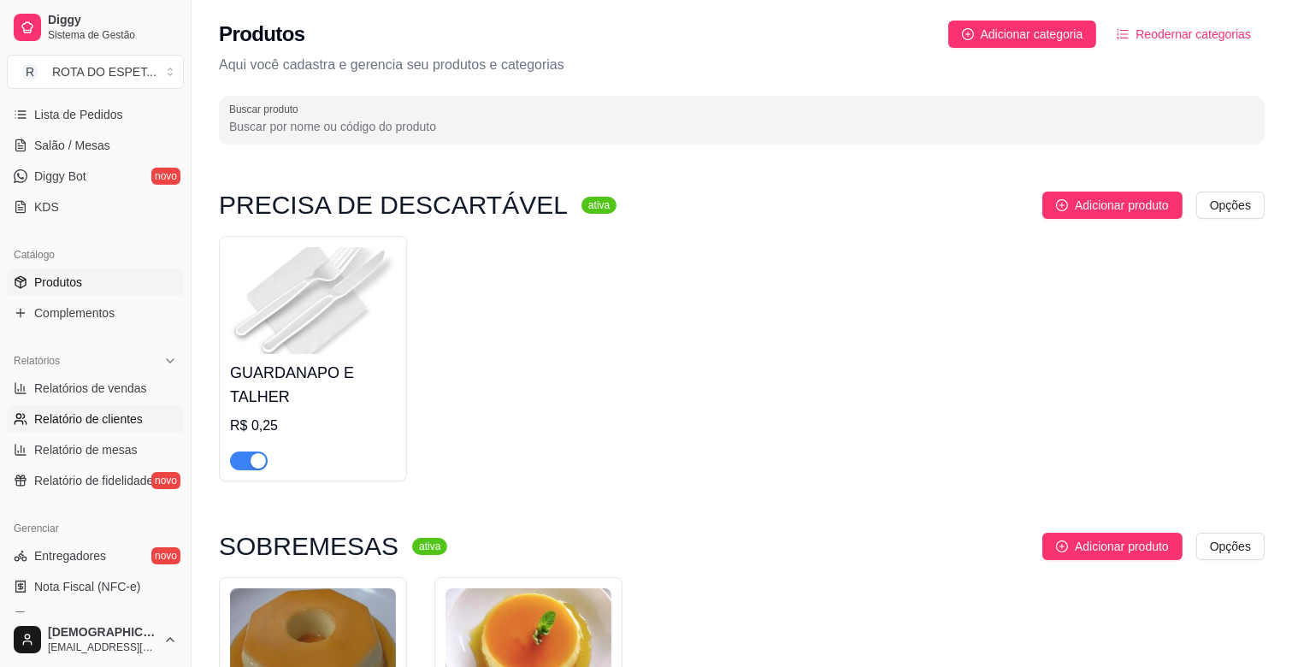
select select "30"
select select "HIGHEST_TOTAL_SPENT_WITH_ORDERS"
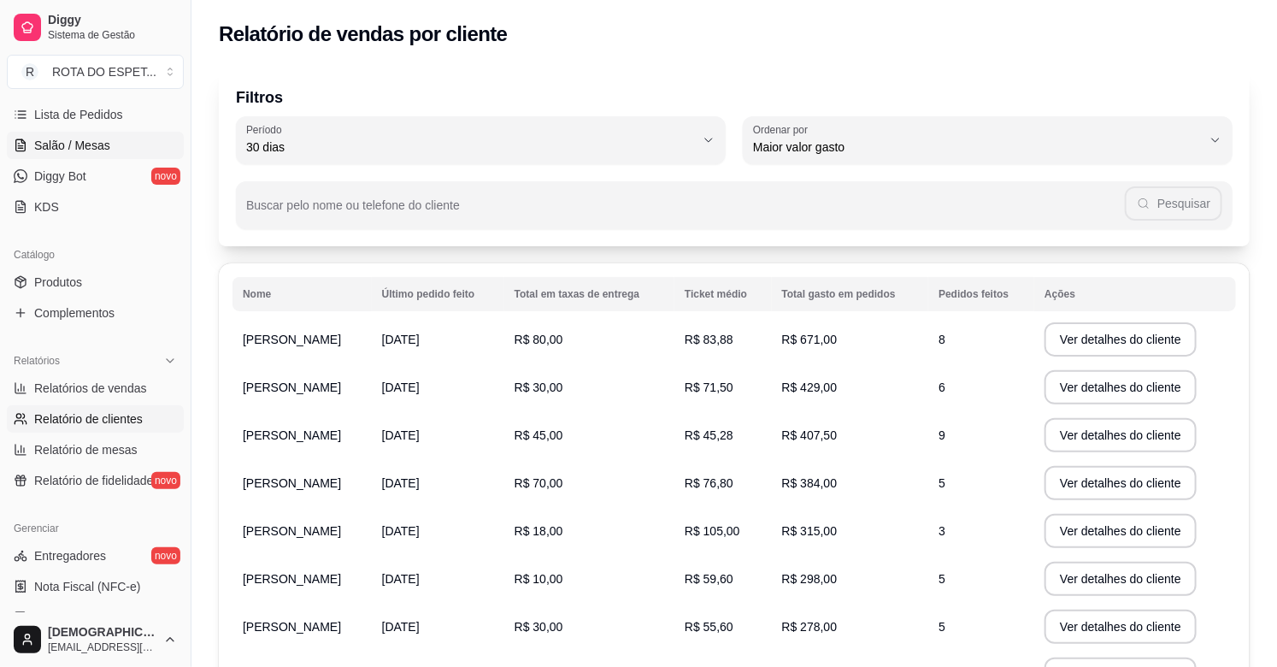
click at [69, 143] on span "Salão / Mesas" at bounding box center [72, 145] width 76 height 17
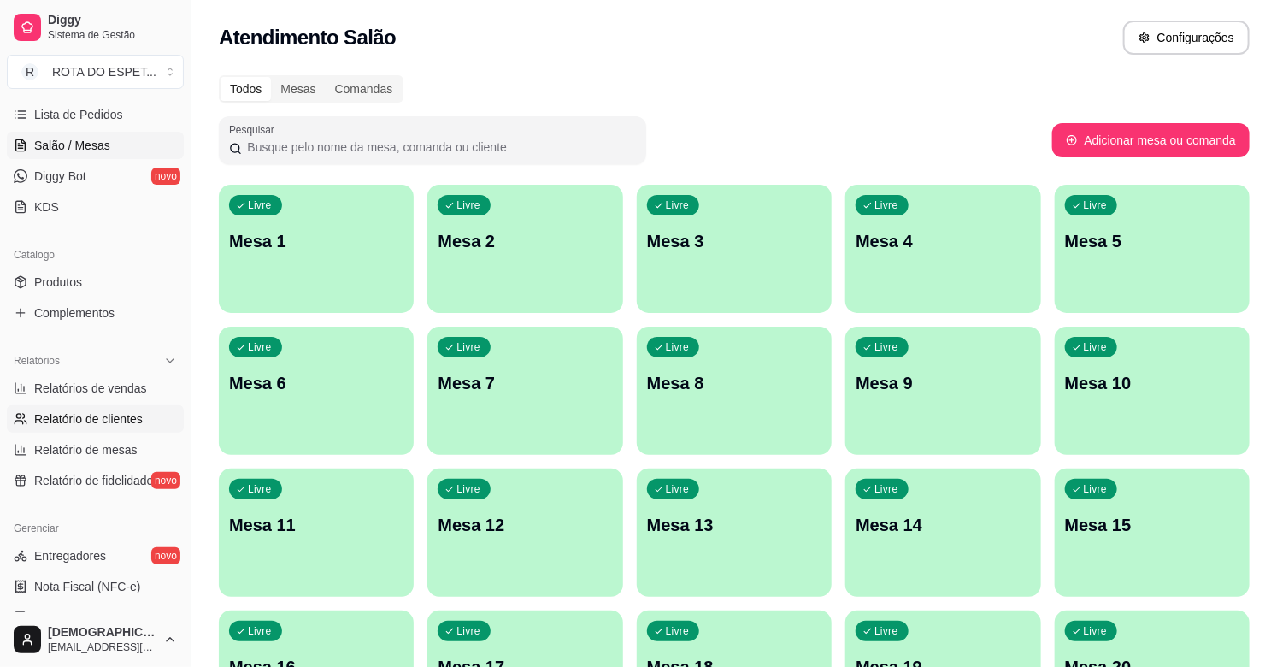
click at [115, 408] on link "Relatório de clientes" at bounding box center [95, 418] width 177 height 27
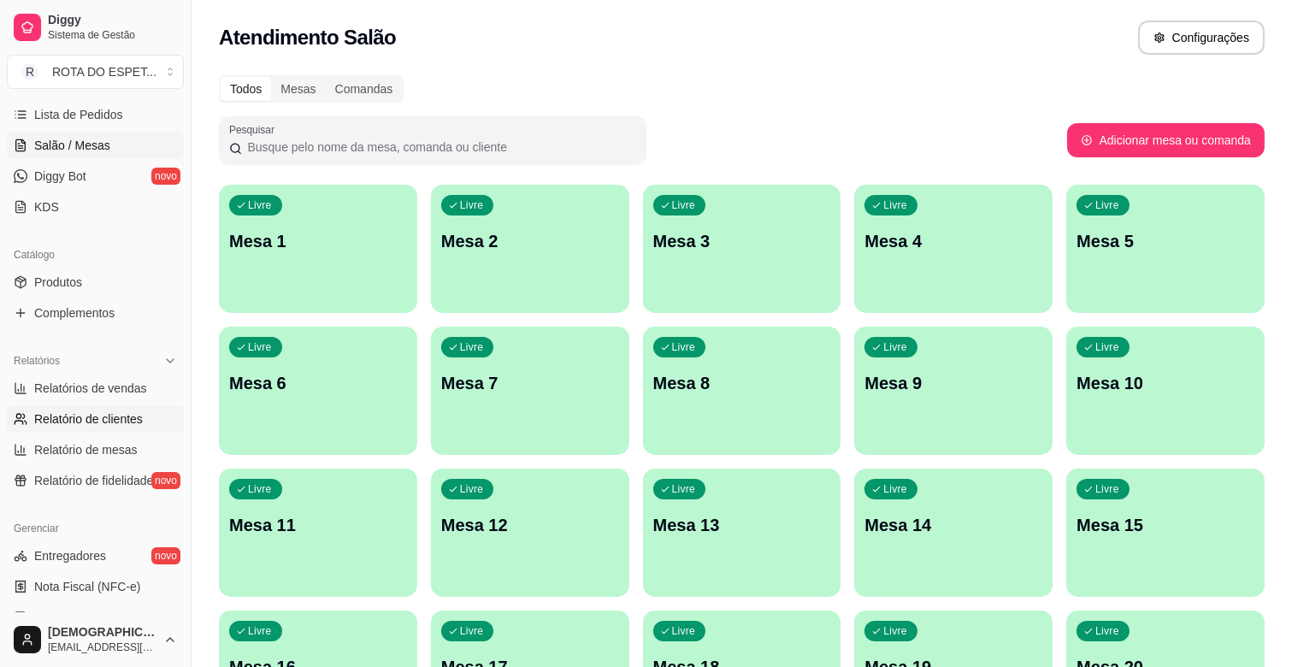
select select "30"
select select "HIGHEST_TOTAL_SPENT_WITH_ORDERS"
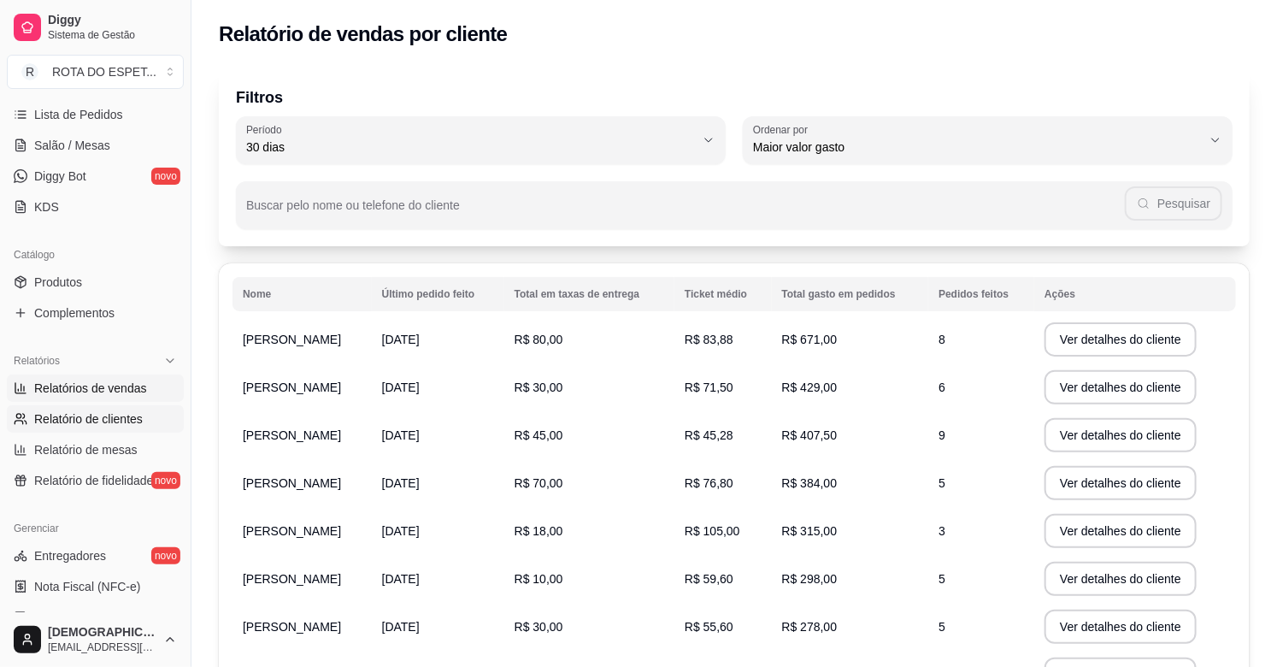
click at [86, 380] on span "Relatórios de vendas" at bounding box center [90, 388] width 113 height 17
select select "ALL"
select select "0"
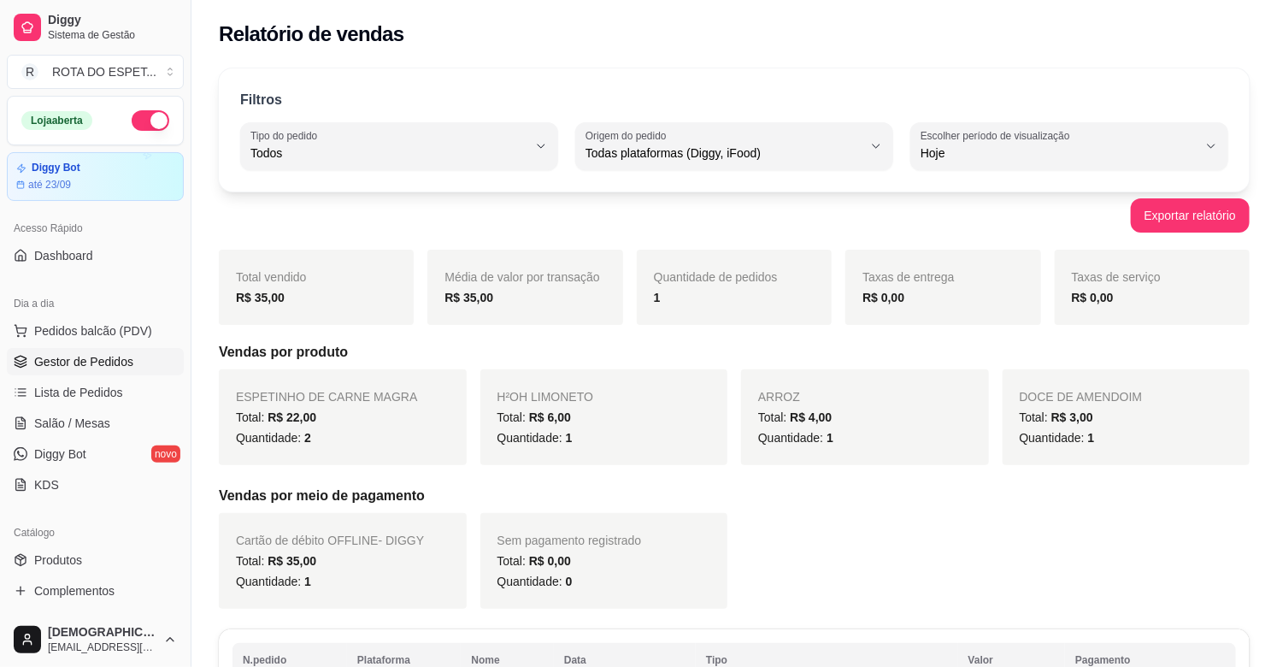
click at [91, 364] on span "Gestor de Pedidos" at bounding box center [83, 361] width 99 height 17
